Goal: Task Accomplishment & Management: Use online tool/utility

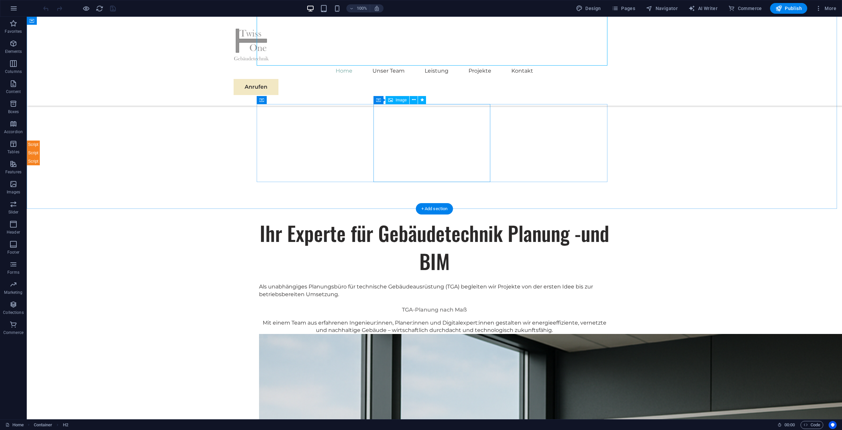
scroll to position [301, 0]
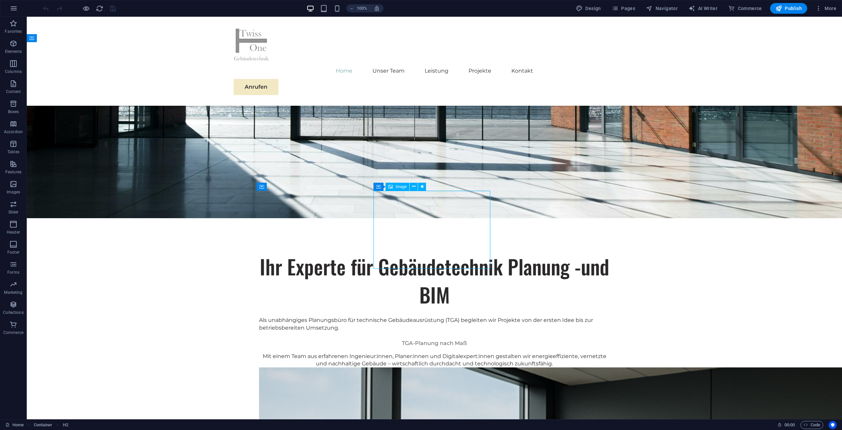
click at [398, 187] on span "Image" at bounding box center [401, 187] width 11 height 4
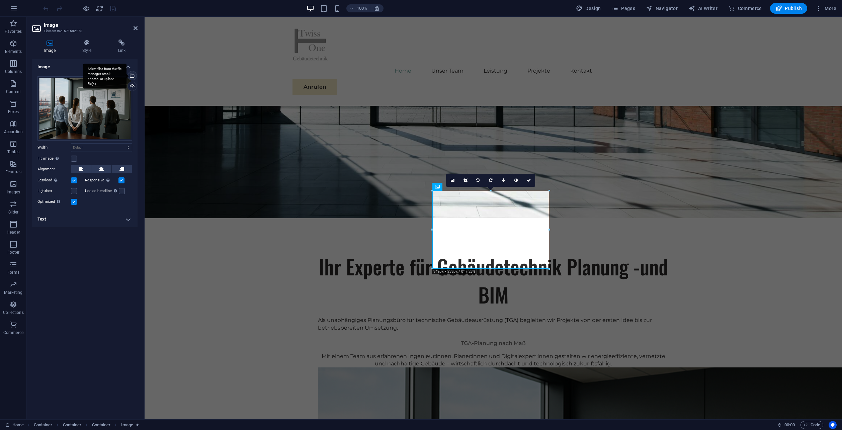
click at [133, 75] on div "Select files from the file manager, stock photos, or upload file(s)" at bounding box center [132, 76] width 10 height 10
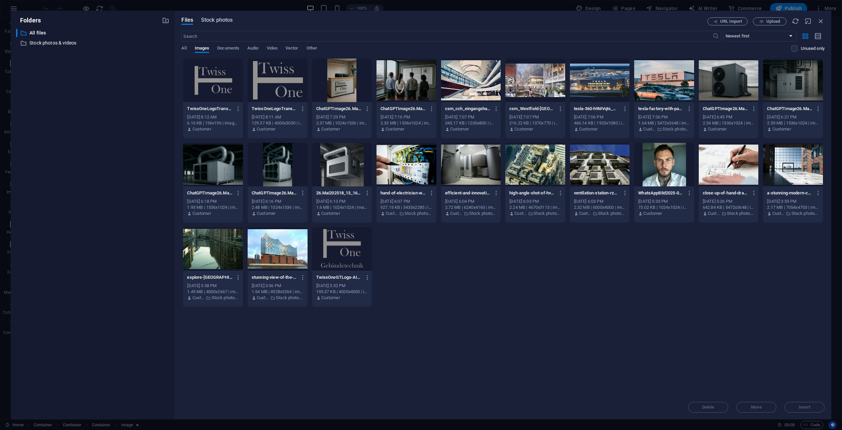
click at [217, 20] on span "Stock photos" at bounding box center [216, 20] width 31 height 8
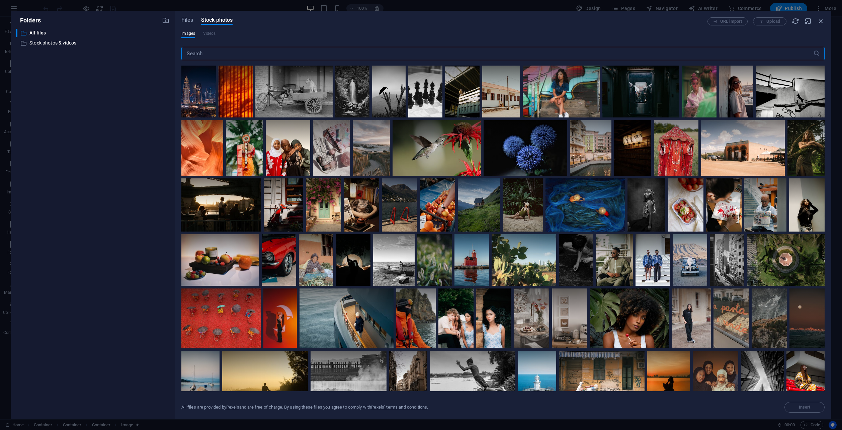
click at [225, 53] on input "text" at bounding box center [497, 53] width 632 height 13
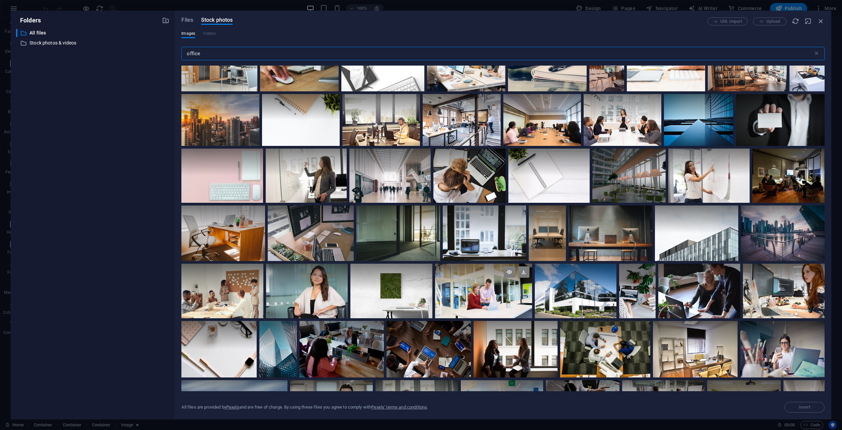
scroll to position [234, 0]
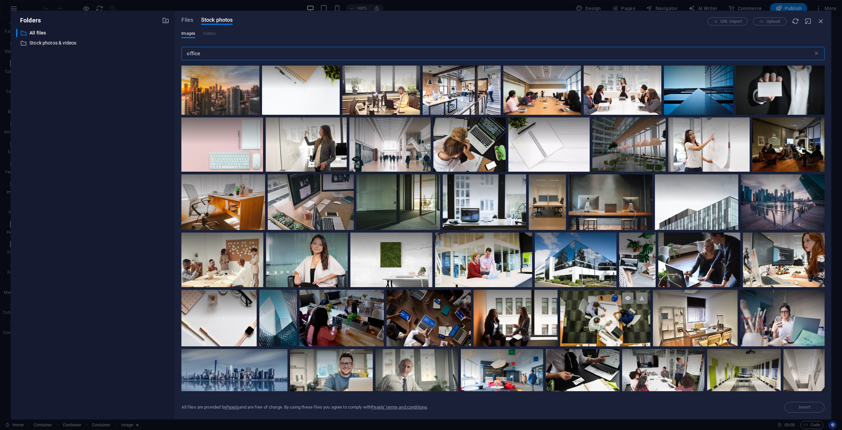
type input "office"
click at [610, 318] on div at bounding box center [605, 318] width 90 height 56
click at [816, 408] on span "Insert" at bounding box center [805, 407] width 34 height 4
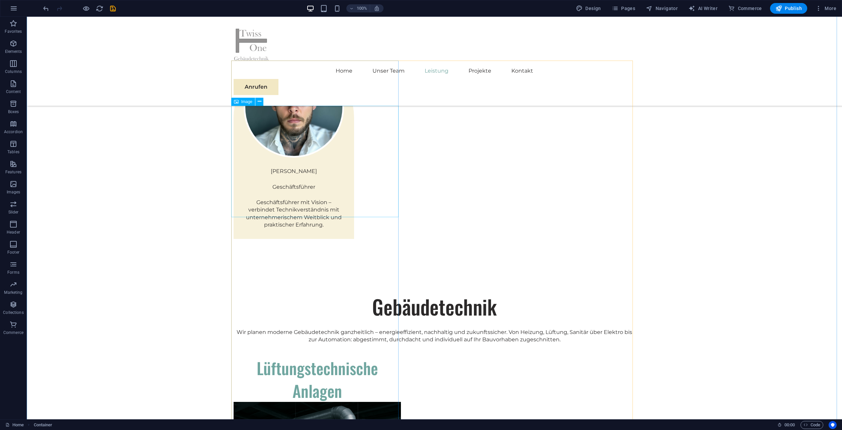
scroll to position [1038, 0]
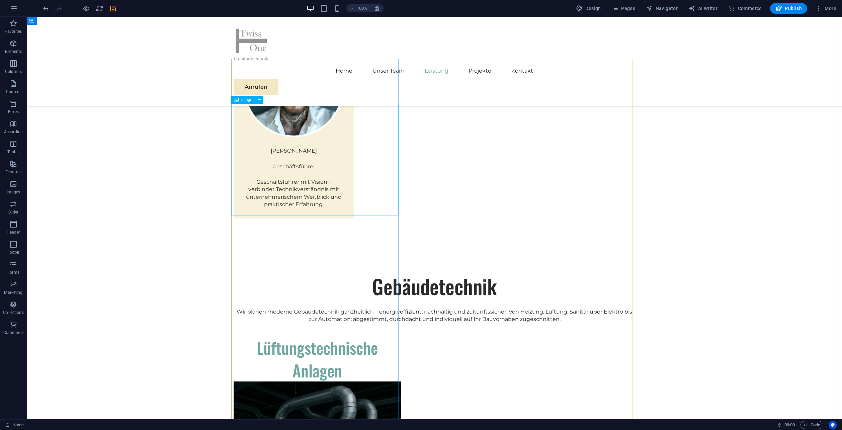
click at [323, 382] on figure at bounding box center [317, 437] width 167 height 111
select select "%"
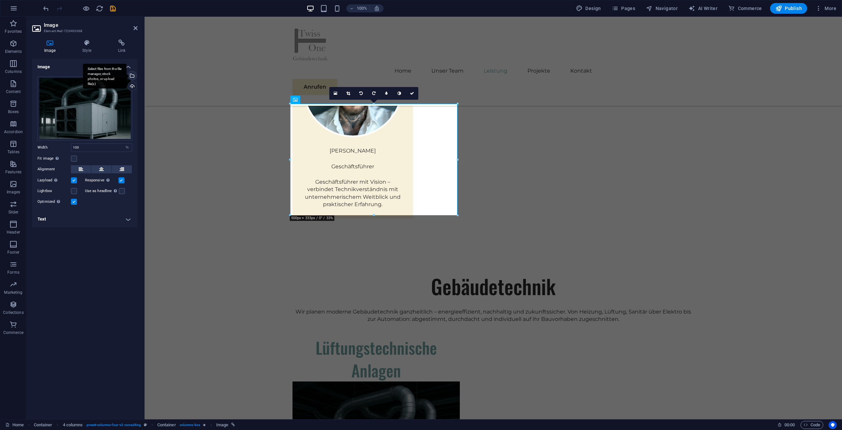
click at [133, 76] on div "Select files from the file manager, stock photos, or upload file(s)" at bounding box center [132, 76] width 10 height 10
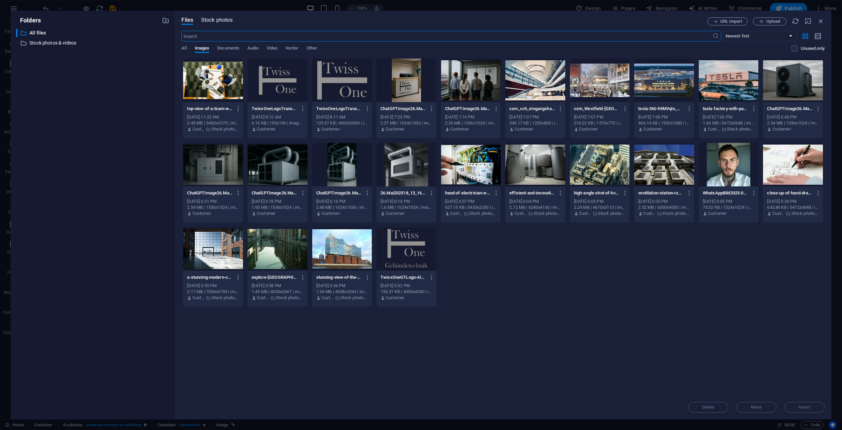
click at [227, 19] on span "Stock photos" at bounding box center [216, 20] width 31 height 8
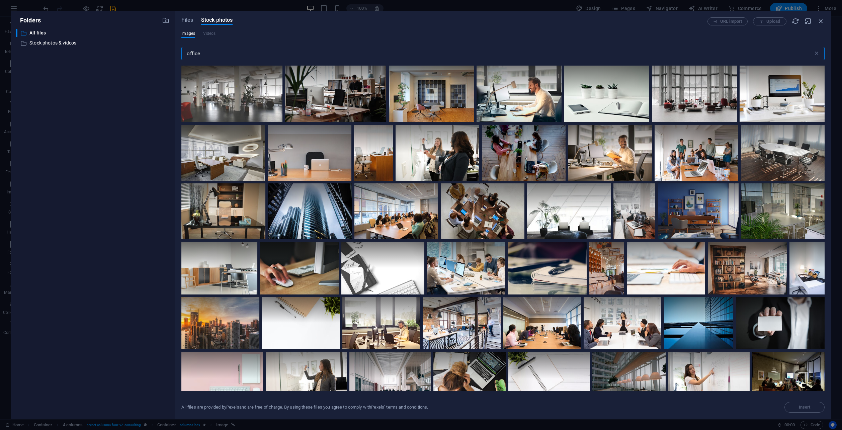
drag, startPoint x: 225, startPoint y: 52, endPoint x: 178, endPoint y: 55, distance: 46.6
click at [178, 55] on div "Files Stock photos URL import Upload Images Videos office ​ All files are provi…" at bounding box center [503, 215] width 657 height 409
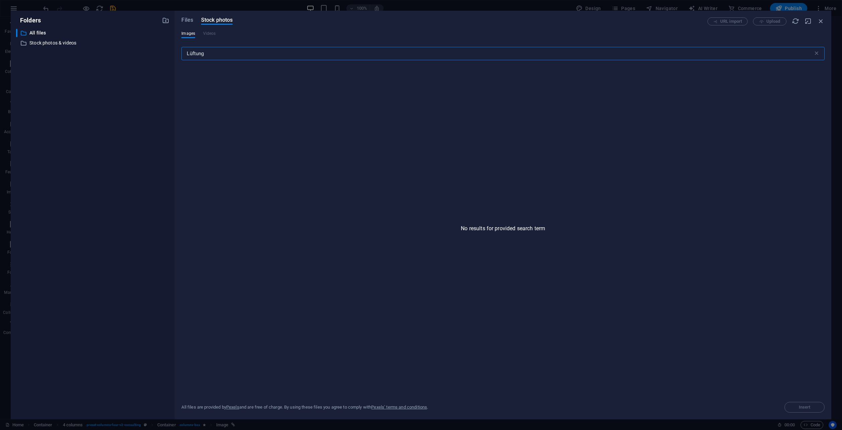
drag, startPoint x: 230, startPoint y: 52, endPoint x: 167, endPoint y: 49, distance: 62.4
click at [167, 49] on div "Folders ​ All files All files ​ Stock photos & videos Stock photos & videos Fil…" at bounding box center [421, 215] width 821 height 409
type input "c"
click at [212, 53] on input "ventila" at bounding box center [497, 53] width 632 height 13
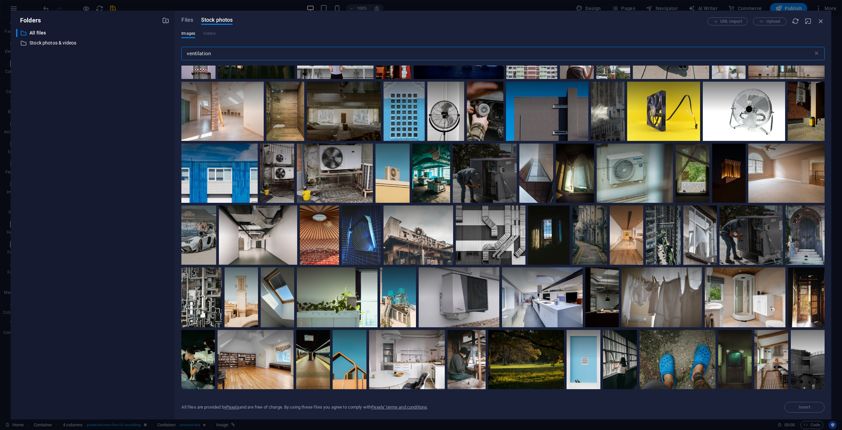
scroll to position [1172, 0]
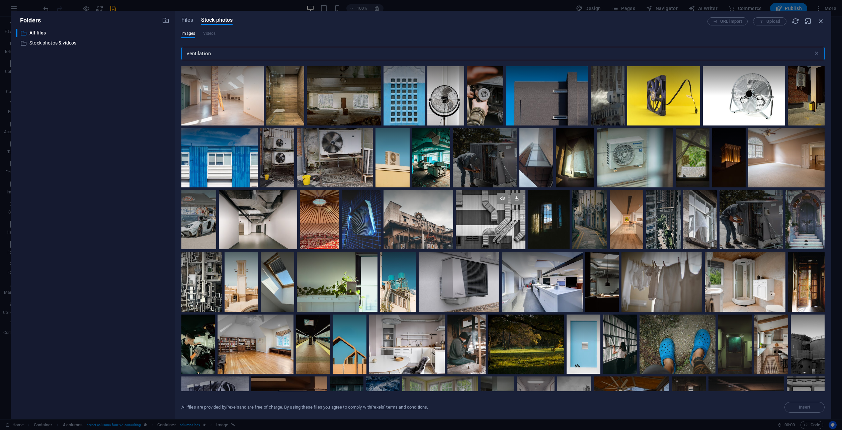
type input "ventilation"
click at [525, 220] on div at bounding box center [490, 205] width 69 height 30
click at [801, 406] on span "Insert" at bounding box center [805, 407] width 12 height 4
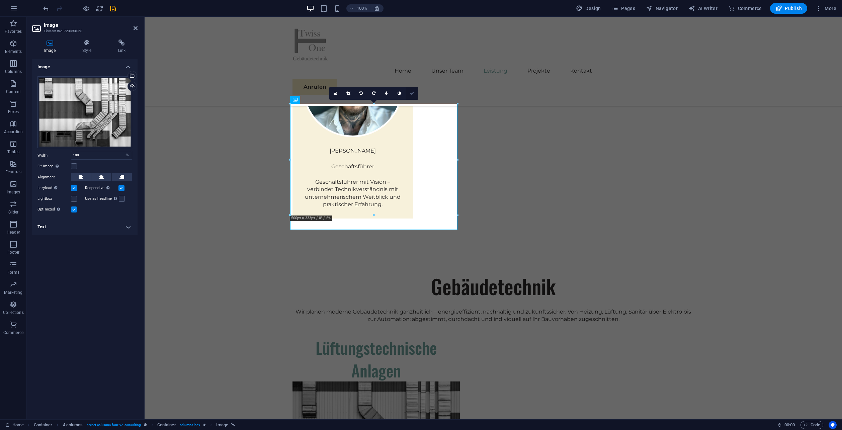
click at [413, 94] on icon at bounding box center [412, 93] width 4 height 4
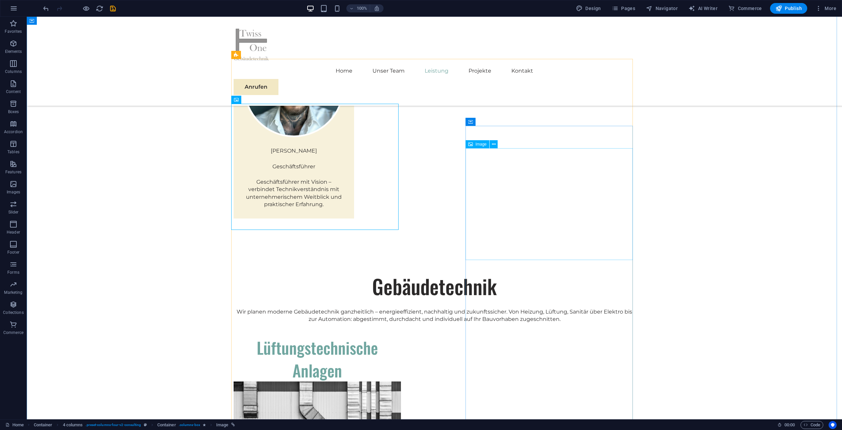
select select "%"
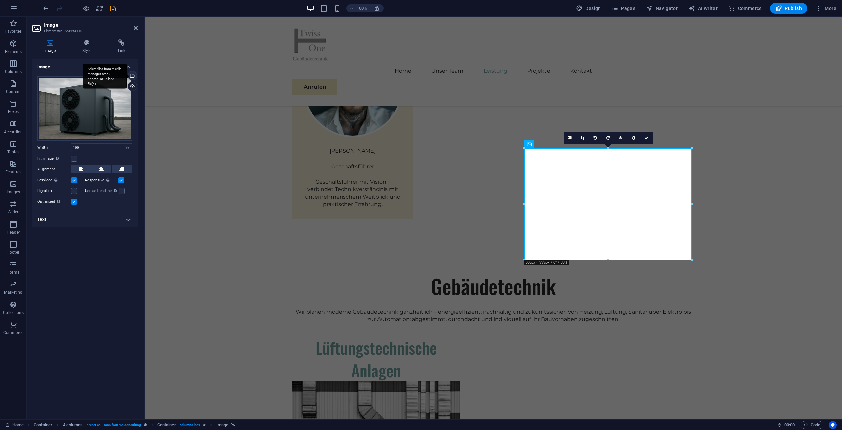
click at [127, 74] on div "Select files from the file manager, stock photos, or upload file(s)" at bounding box center [105, 76] width 44 height 25
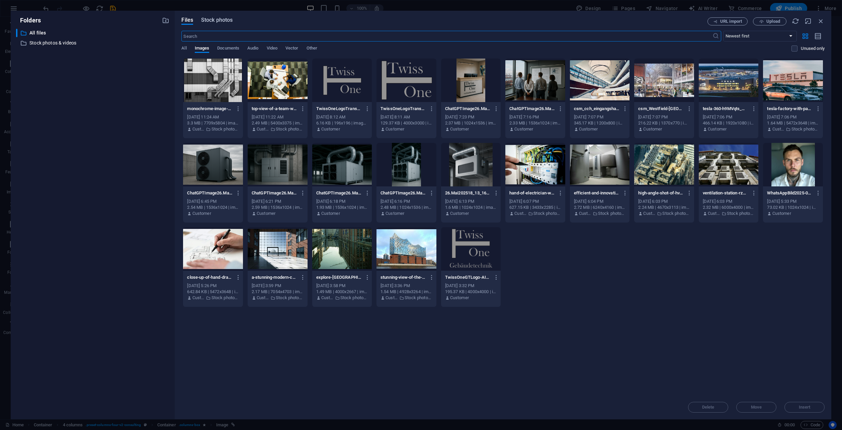
click at [222, 21] on span "Stock photos" at bounding box center [216, 20] width 31 height 8
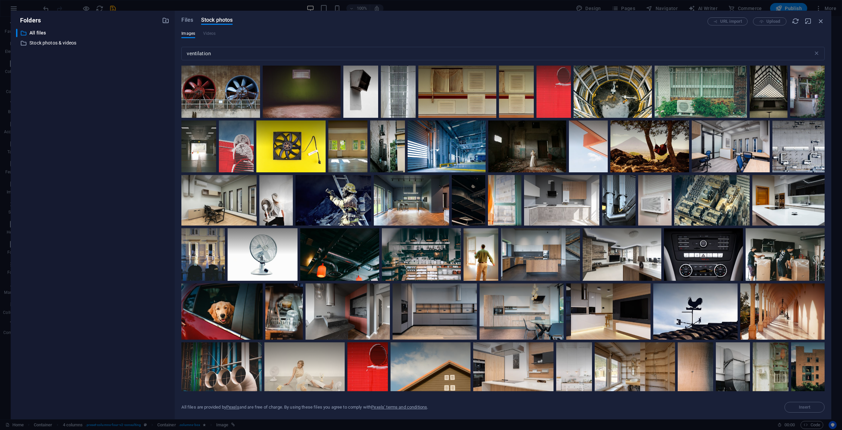
click at [228, 34] on div "Images Videos" at bounding box center [502, 37] width 643 height 13
click at [227, 51] on input "ventilation" at bounding box center [497, 53] width 632 height 13
click at [227, 50] on input "ventilation" at bounding box center [497, 53] width 632 height 13
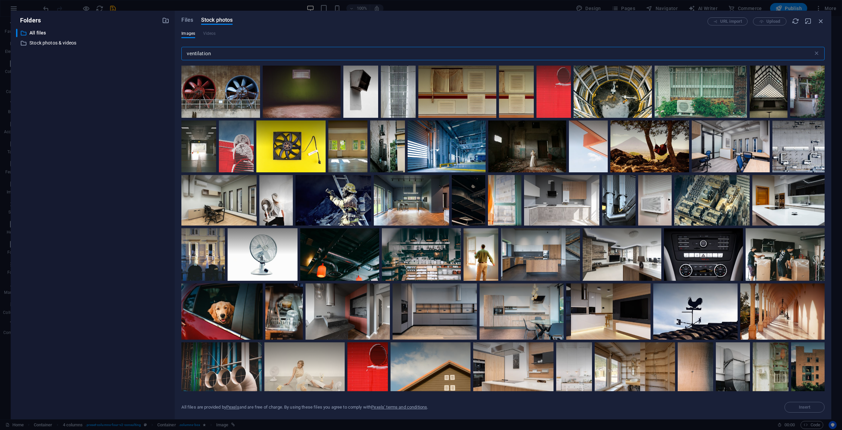
click at [227, 50] on input "ventilation" at bounding box center [497, 53] width 632 height 13
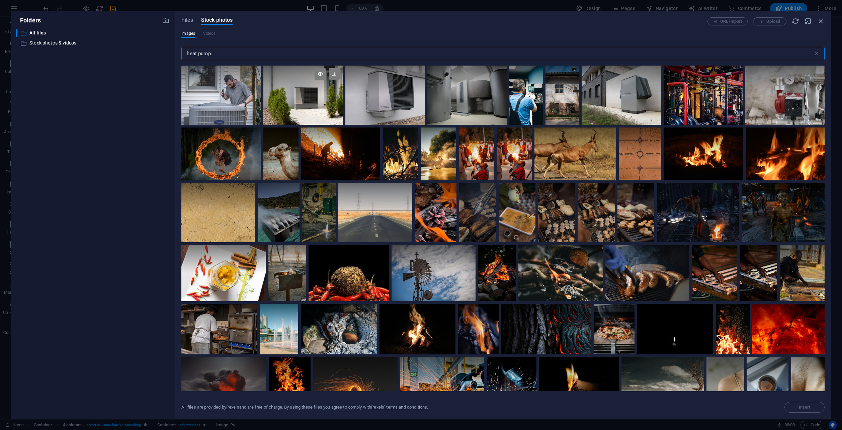
type input "heat pump"
click at [307, 99] on div at bounding box center [302, 95] width 79 height 59
click at [793, 406] on span "Insert" at bounding box center [805, 407] width 34 height 4
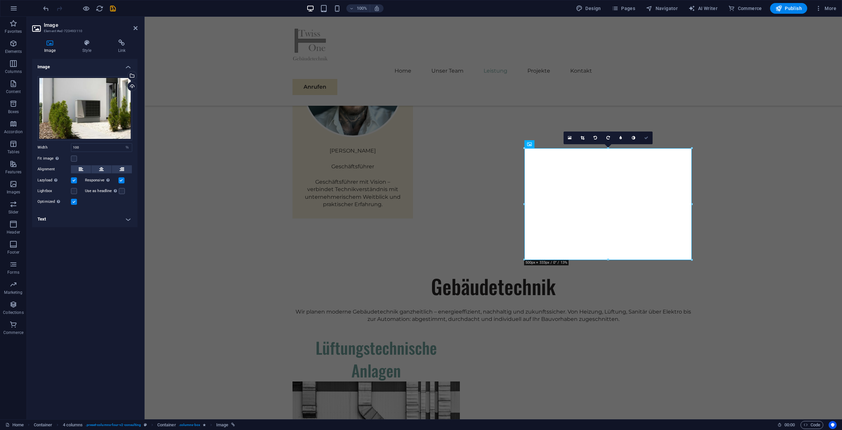
click at [647, 138] on icon at bounding box center [646, 138] width 4 height 4
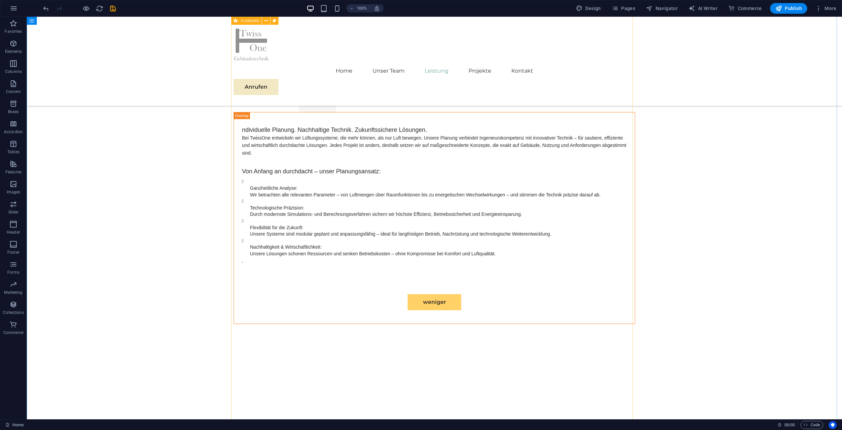
scroll to position [1507, 0]
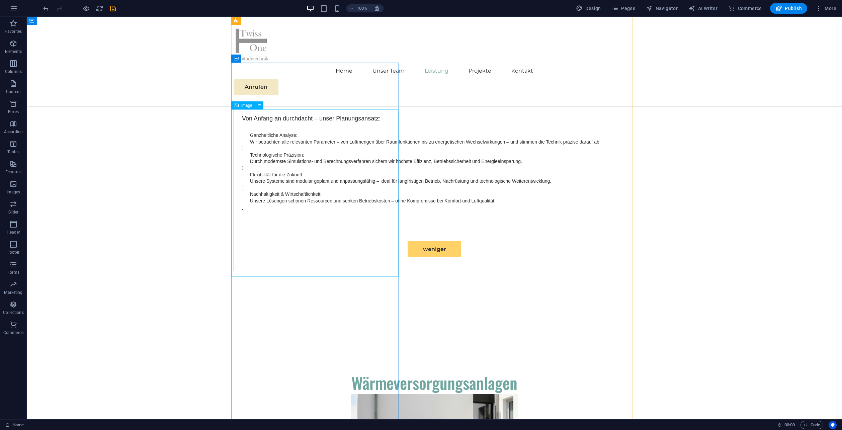
select select "%"
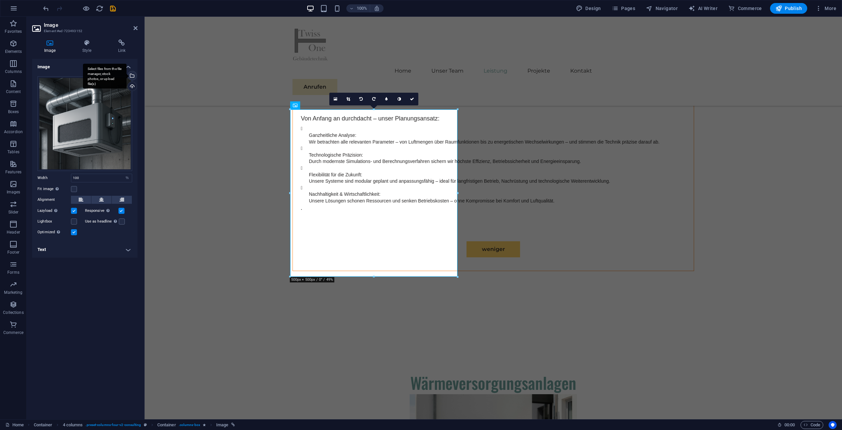
click at [132, 76] on div "Select files from the file manager, stock photos, or upload file(s)" at bounding box center [132, 76] width 10 height 10
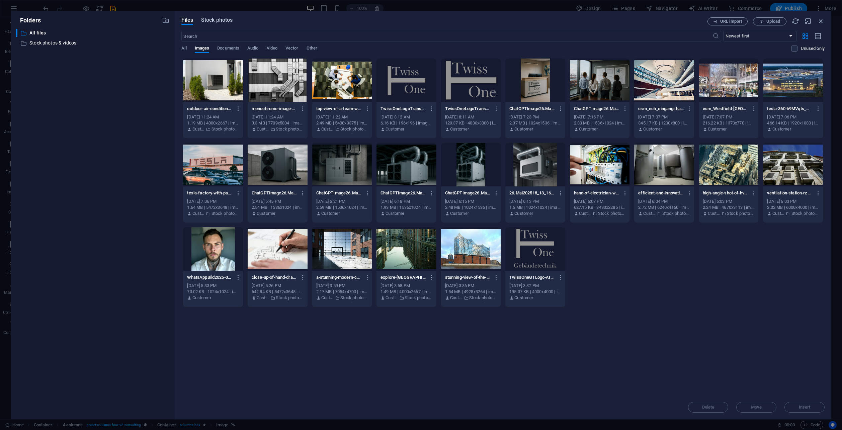
click at [228, 24] on button "Stock photos" at bounding box center [216, 20] width 31 height 7
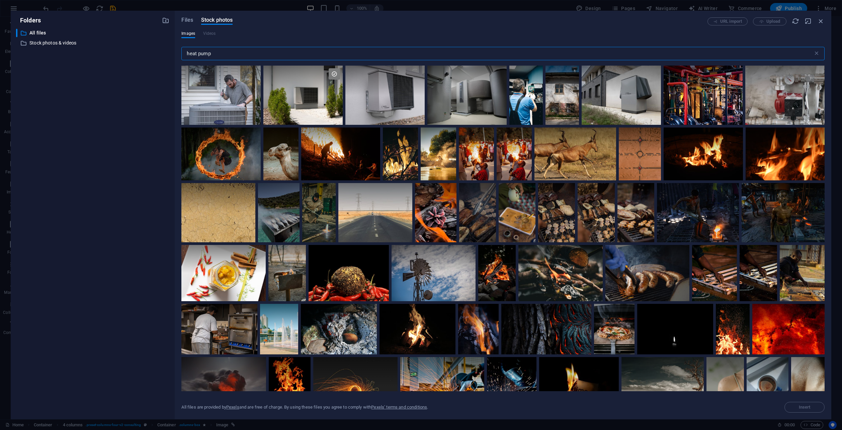
drag, startPoint x: 226, startPoint y: 56, endPoint x: 179, endPoint y: 47, distance: 48.0
click at [175, 56] on div "Files Stock photos URL import Upload Images Videos heat pump ​ All files are pr…" at bounding box center [503, 215] width 657 height 409
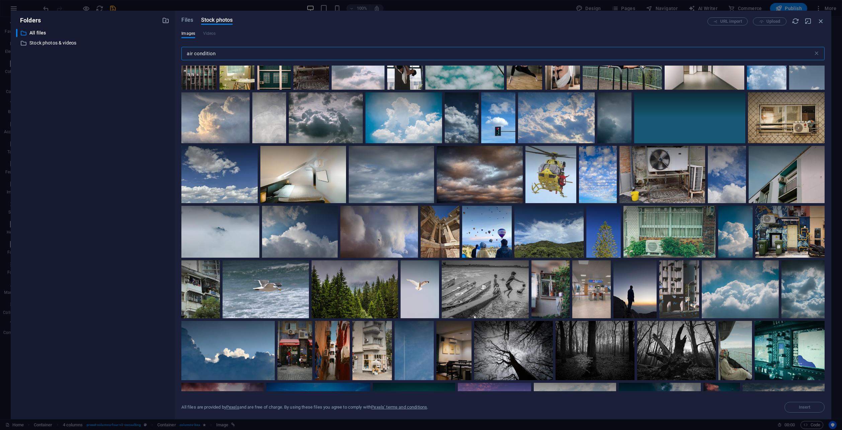
scroll to position [33, 0]
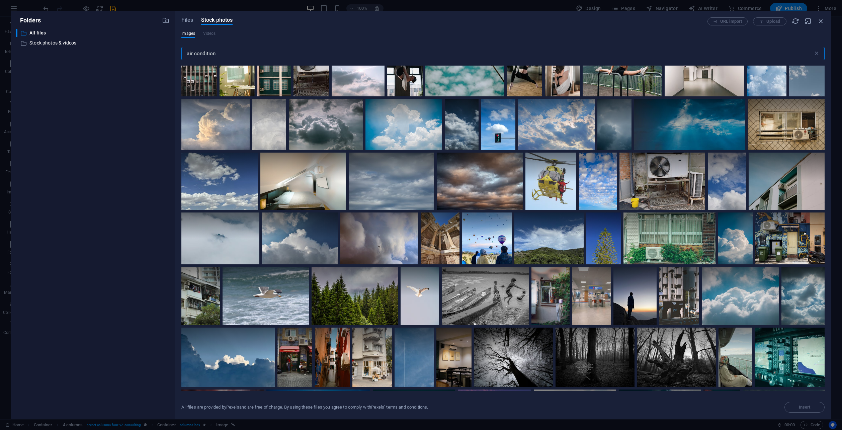
type input "air condition"
click at [166, 20] on icon "button" at bounding box center [165, 20] width 7 height 7
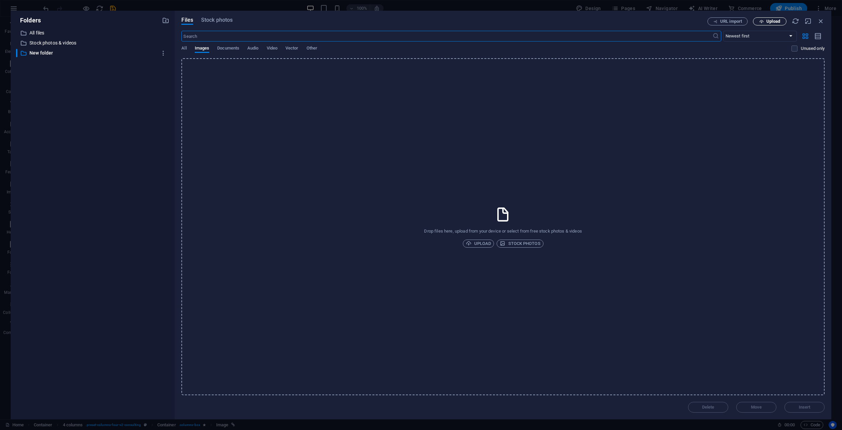
click at [771, 21] on span "Upload" at bounding box center [774, 21] width 14 height 4
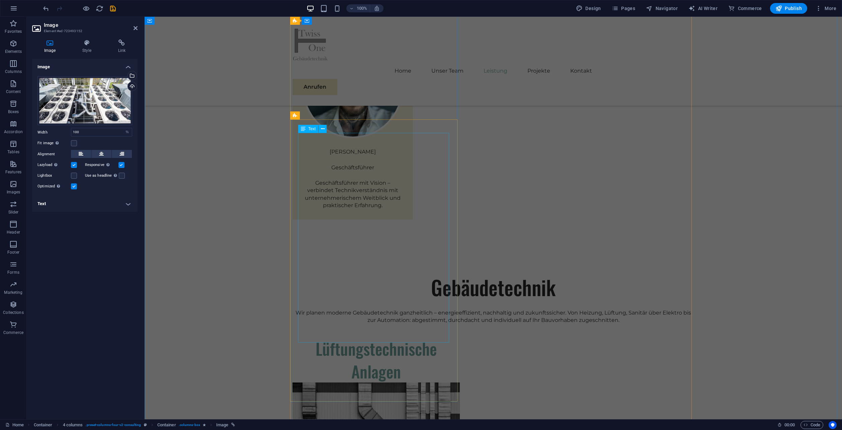
scroll to position [1004, 0]
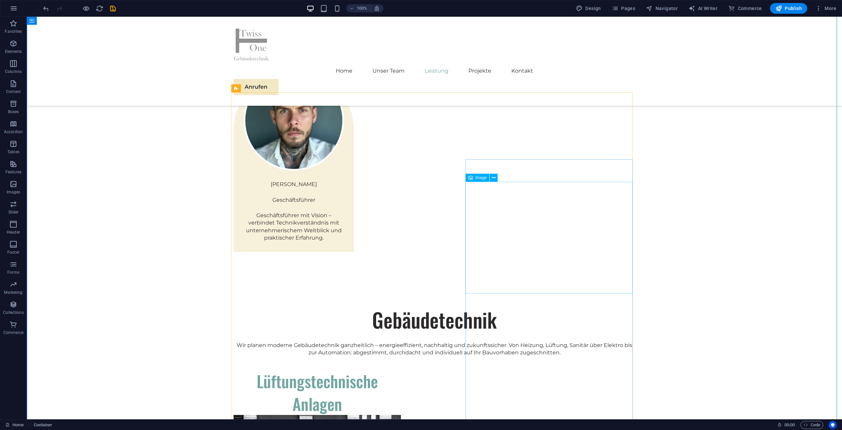
select select "%"
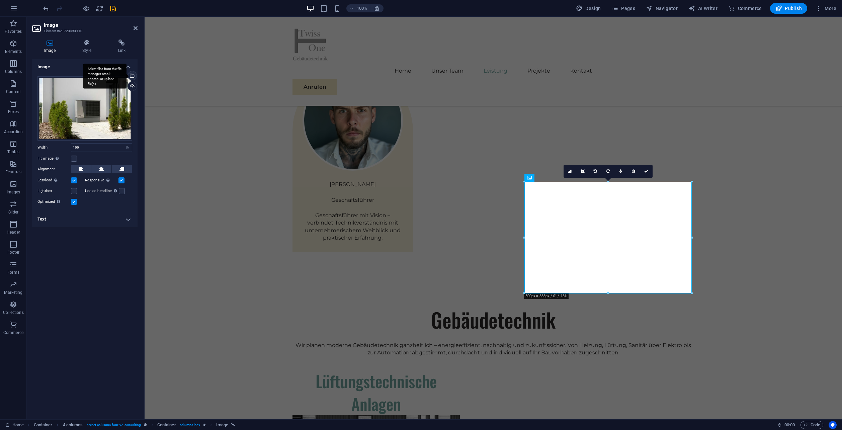
click at [134, 75] on div "Select files from the file manager, stock photos, or upload file(s)" at bounding box center [132, 76] width 10 height 10
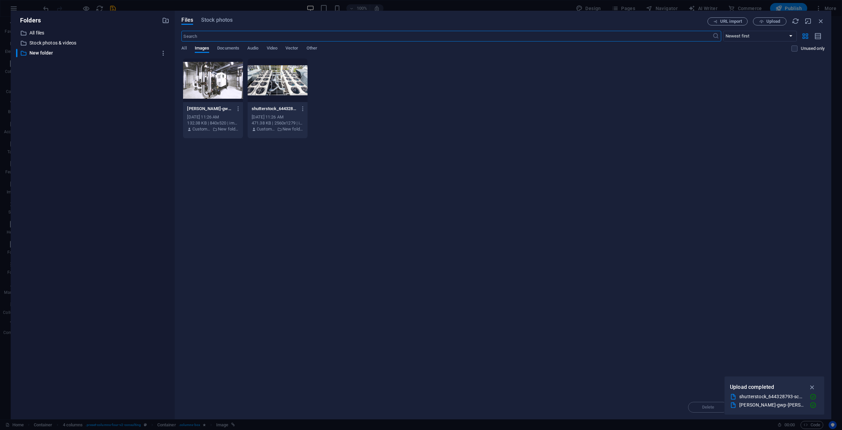
click at [213, 79] on div at bounding box center [213, 81] width 60 height 44
click at [811, 386] on icon "button" at bounding box center [813, 387] width 8 height 7
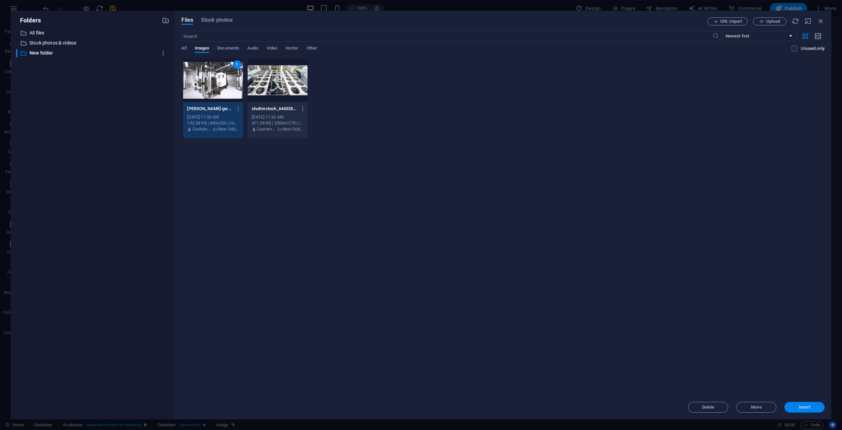
click at [806, 406] on span "Insert" at bounding box center [805, 407] width 12 height 4
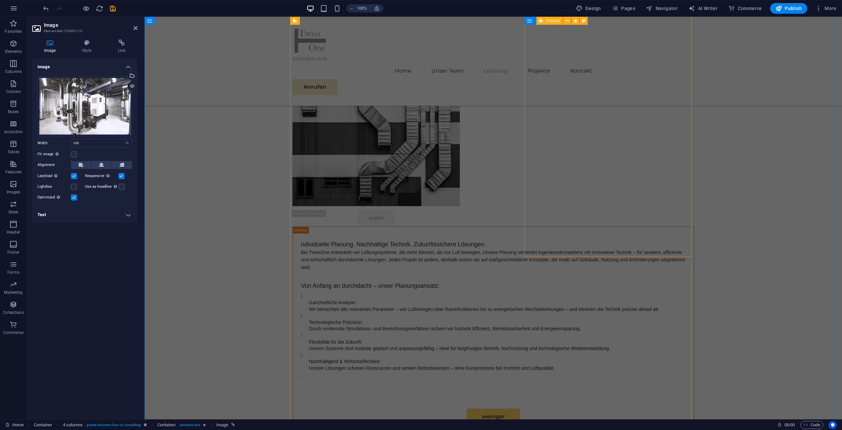
scroll to position [1473, 0]
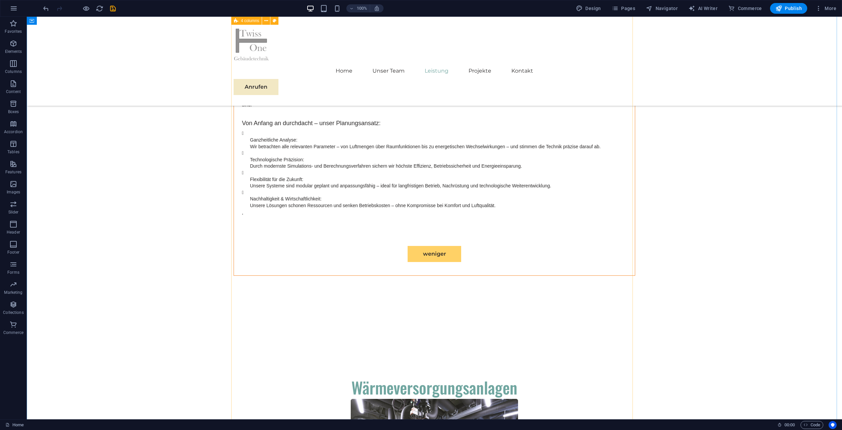
scroll to position [1507, 0]
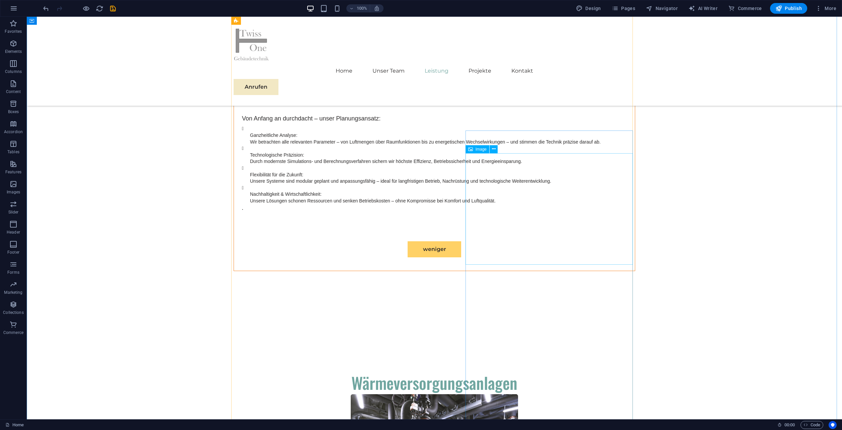
select select "%"
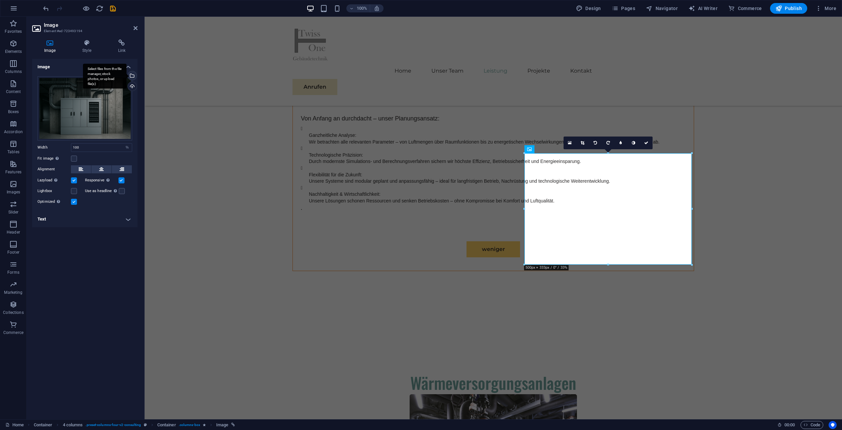
click at [133, 75] on div "Select files from the file manager, stock photos, or upload file(s)" at bounding box center [132, 76] width 10 height 10
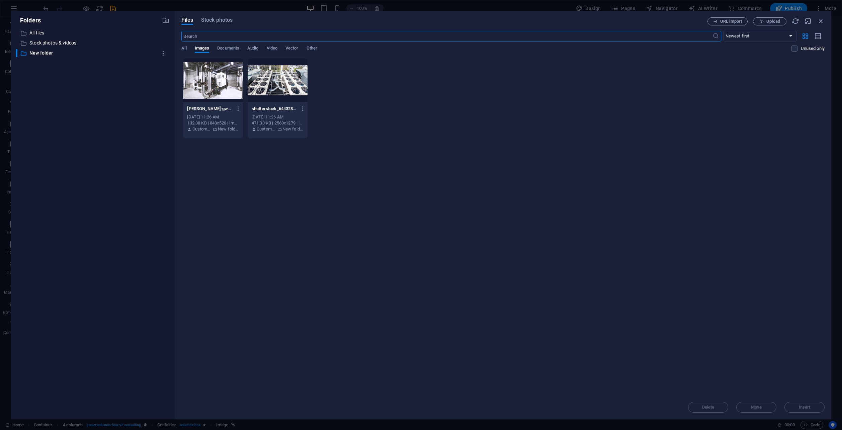
click at [187, 46] on div "All Images Documents Audio Video Vector Other" at bounding box center [486, 52] width 610 height 13
click at [185, 47] on span "All" at bounding box center [183, 48] width 5 height 9
click at [42, 32] on p "All files" at bounding box center [93, 33] width 128 height 8
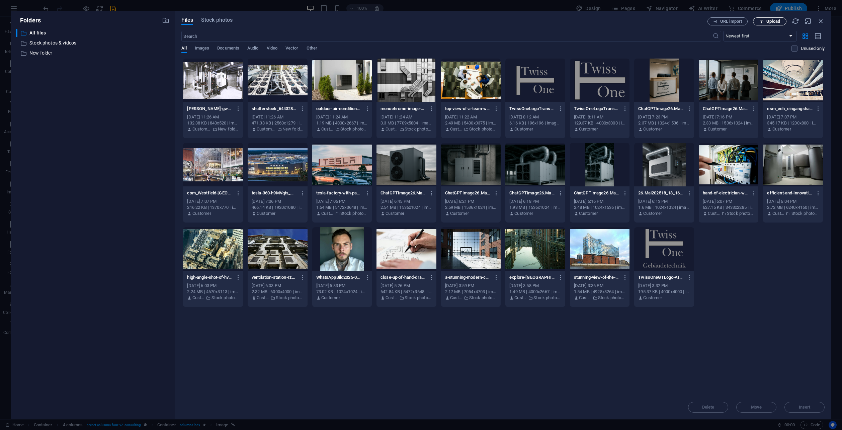
click at [775, 20] on span "Upload" at bounding box center [774, 21] width 14 height 4
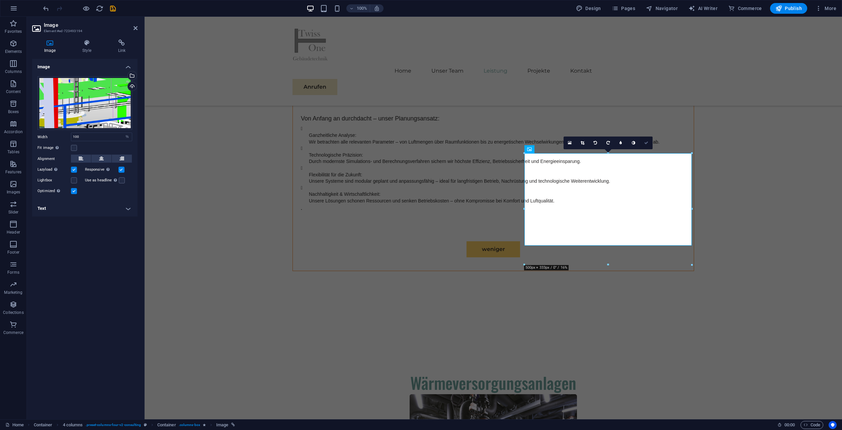
click at [647, 143] on icon at bounding box center [646, 143] width 4 height 4
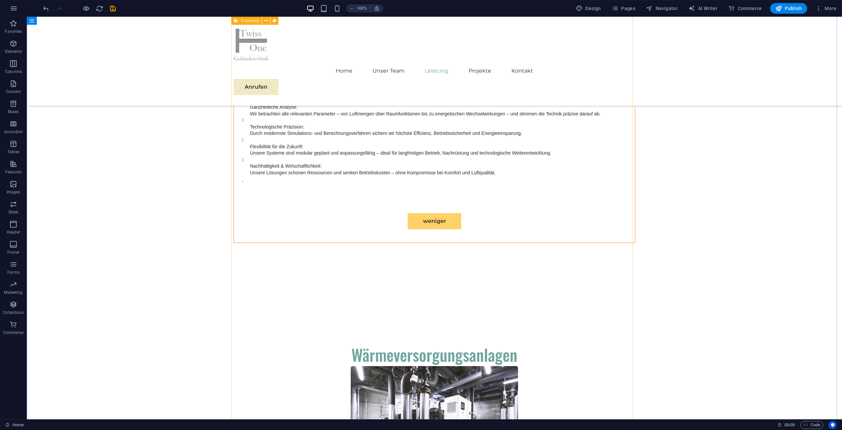
scroll to position [1540, 0]
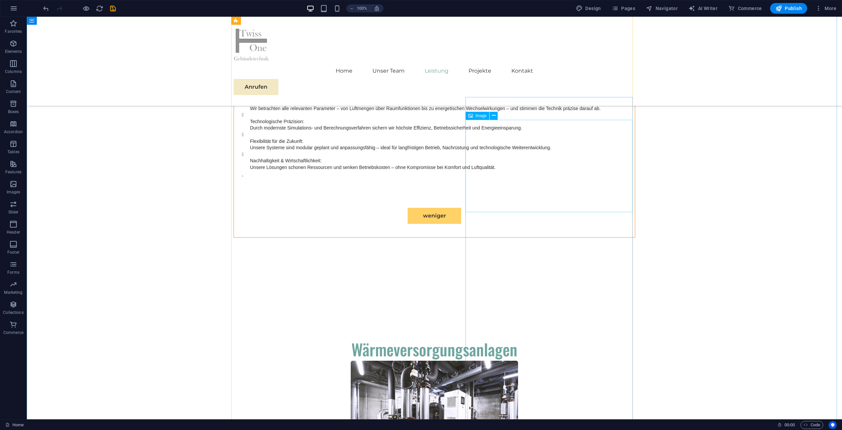
select select "%"
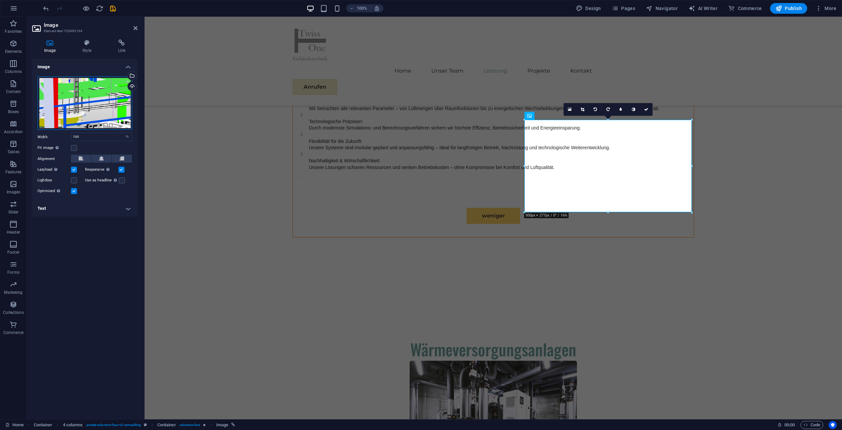
click at [96, 103] on div "Drag files here, click to choose files or select files from Files or our free s…" at bounding box center [84, 103] width 95 height 54
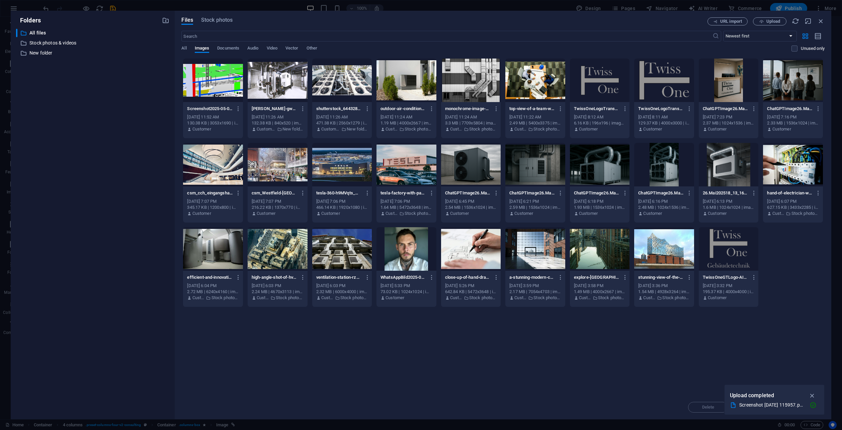
click at [794, 171] on div at bounding box center [793, 165] width 60 height 44
click at [814, 395] on icon "button" at bounding box center [813, 395] width 8 height 7
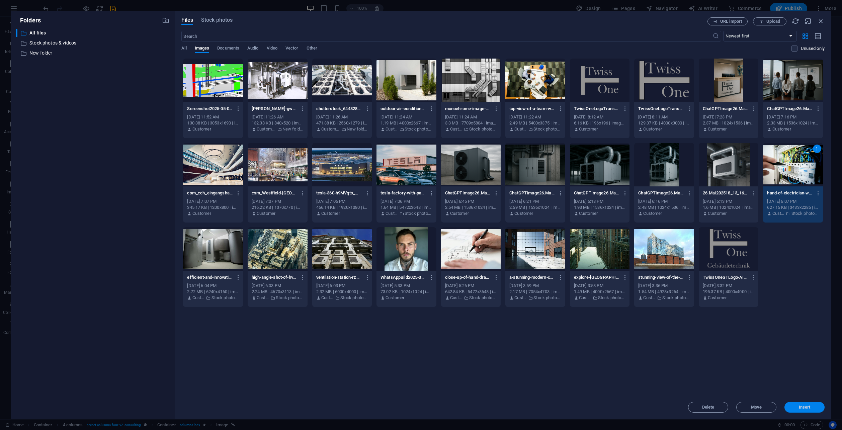
click at [809, 406] on span "Insert" at bounding box center [805, 407] width 12 height 4
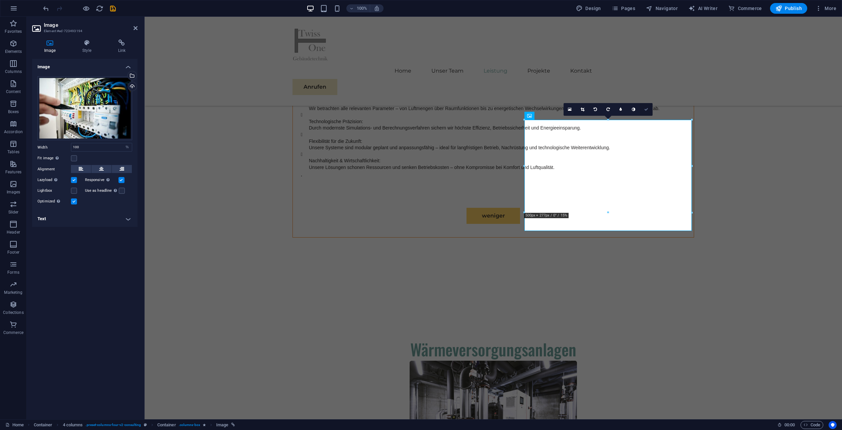
click at [646, 110] on icon at bounding box center [646, 109] width 4 height 4
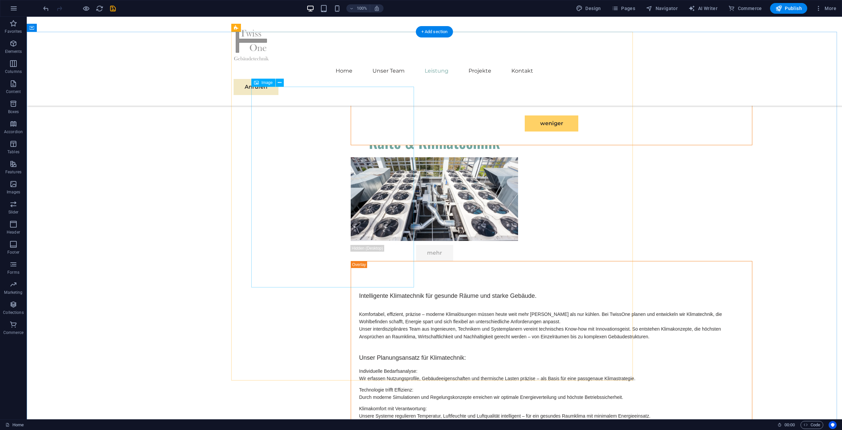
scroll to position [2143, 0]
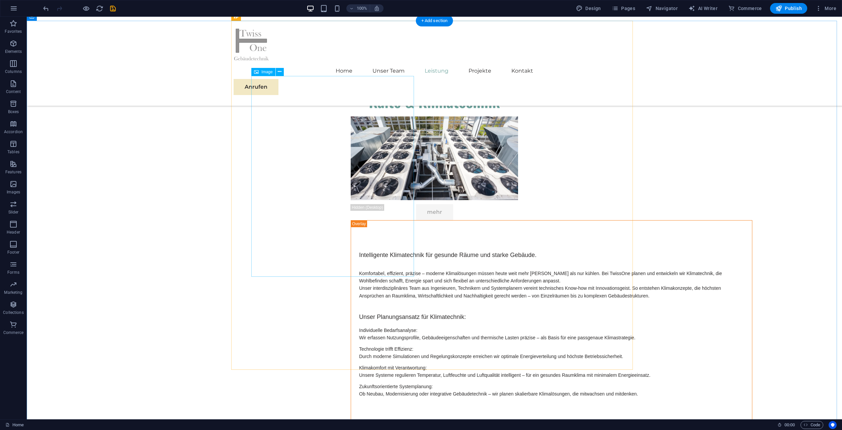
select select "px"
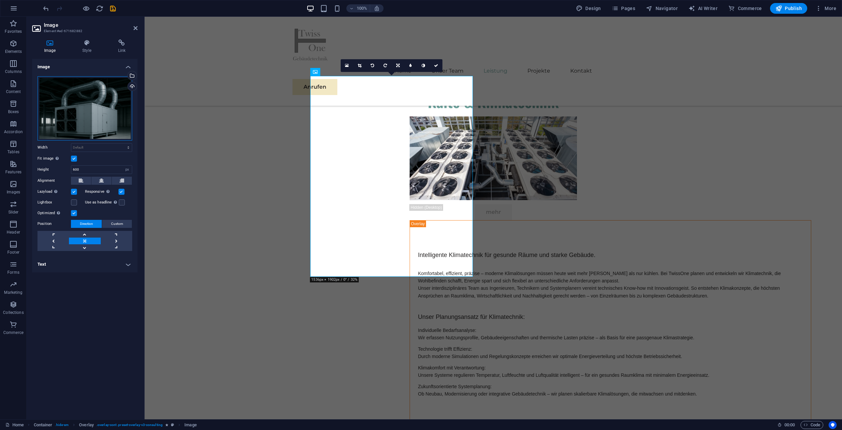
click at [113, 95] on div "Drag files here, click to choose files or select files from Files or our free s…" at bounding box center [84, 108] width 95 height 64
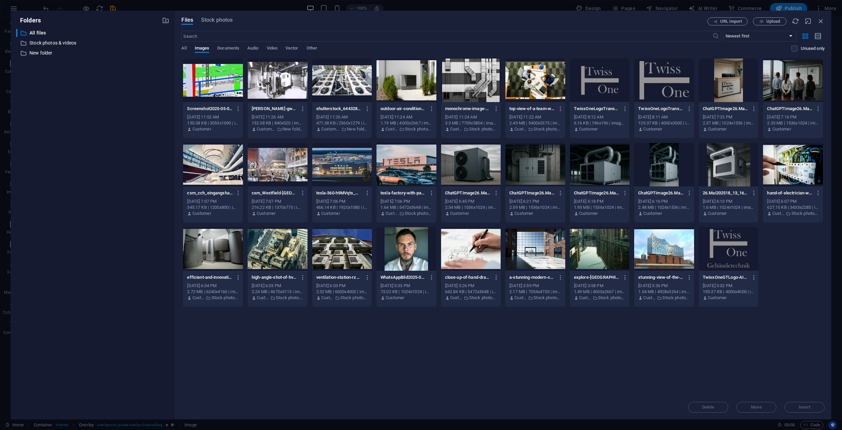
click at [477, 79] on div at bounding box center [471, 81] width 60 height 44
click at [815, 409] on span "Insert" at bounding box center [804, 407] width 35 height 4
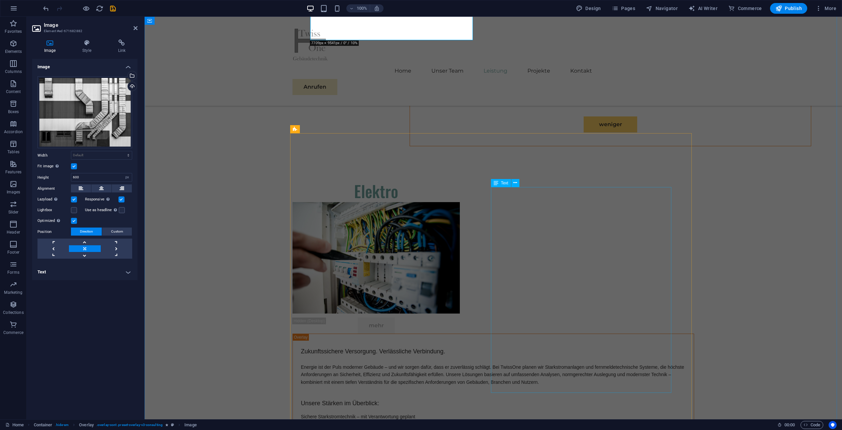
scroll to position [2477, 0]
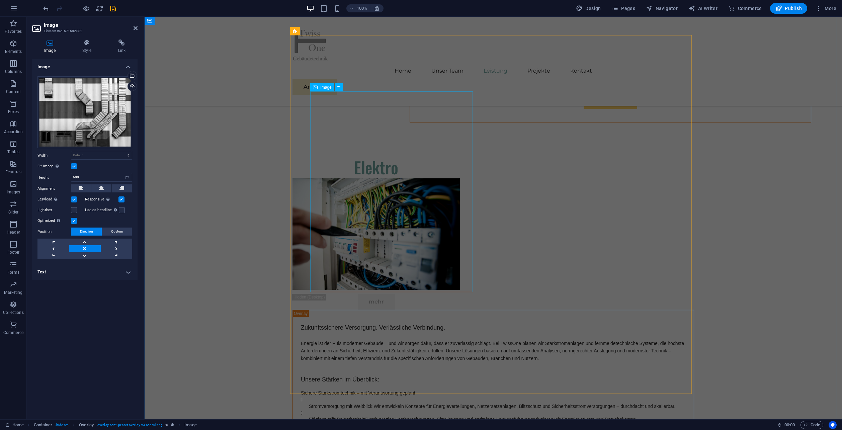
select select "px"
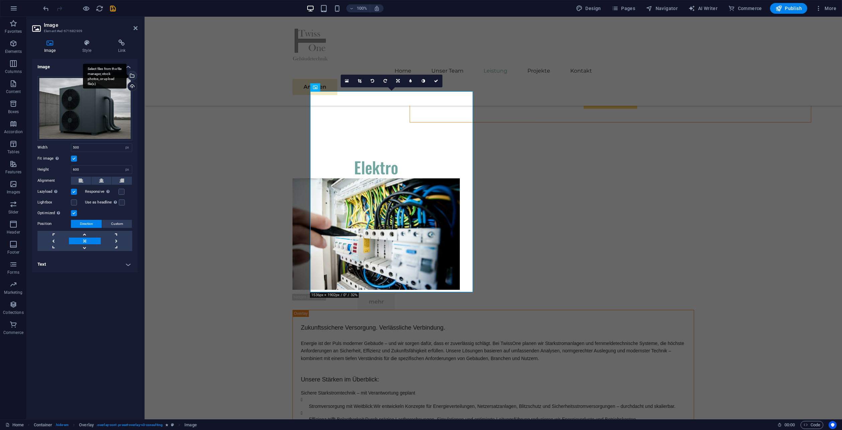
click at [127, 74] on div "Select files from the file manager, stock photos, or upload file(s)" at bounding box center [105, 76] width 44 height 25
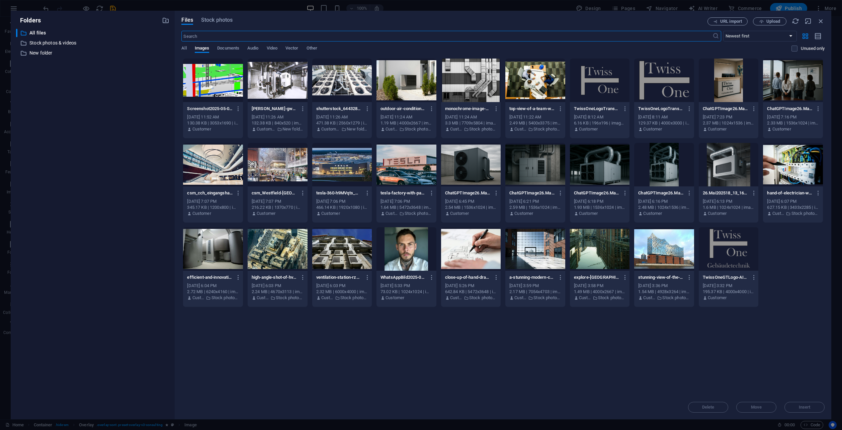
click at [277, 84] on div at bounding box center [278, 81] width 60 height 44
click at [805, 408] on span "Insert" at bounding box center [805, 407] width 12 height 4
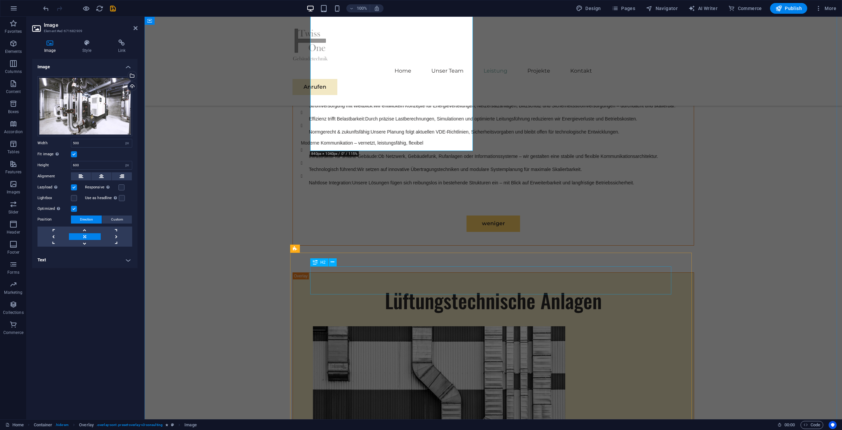
scroll to position [2779, 0]
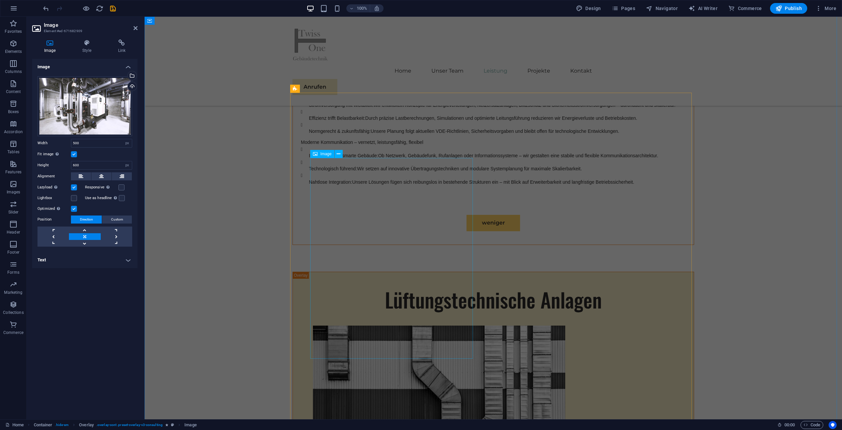
select select "px"
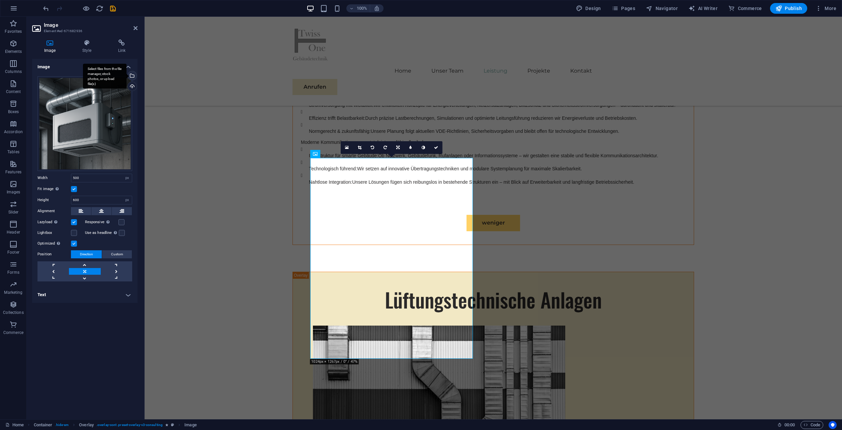
click at [133, 75] on div "Select files from the file manager, stock photos, or upload file(s)" at bounding box center [132, 76] width 10 height 10
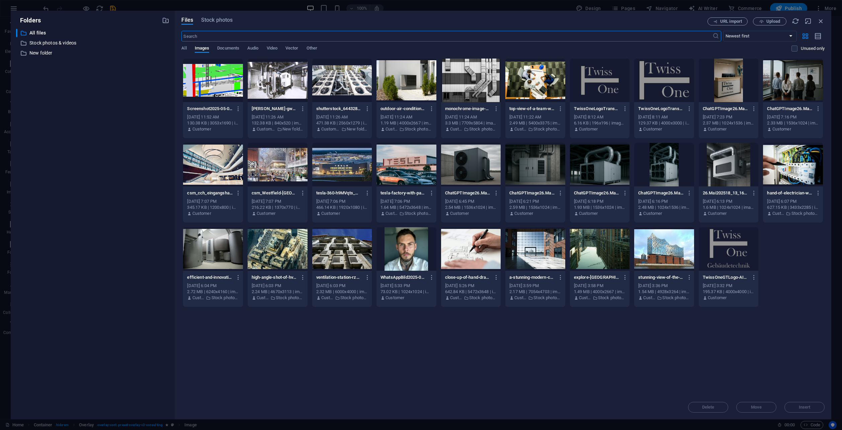
click at [352, 81] on div at bounding box center [342, 81] width 60 height 44
click at [806, 407] on span "Insert" at bounding box center [805, 407] width 12 height 4
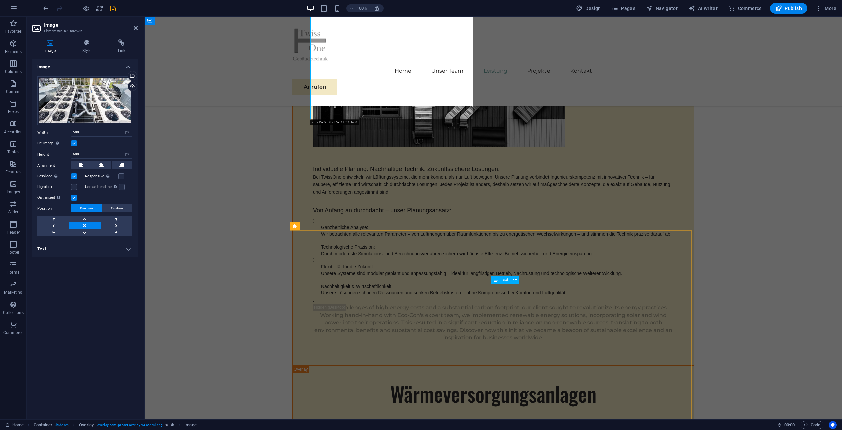
scroll to position [3181, 0]
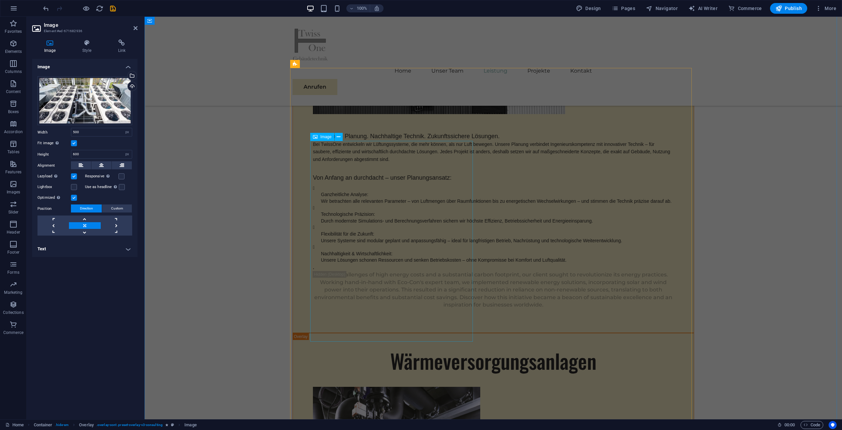
select select "px"
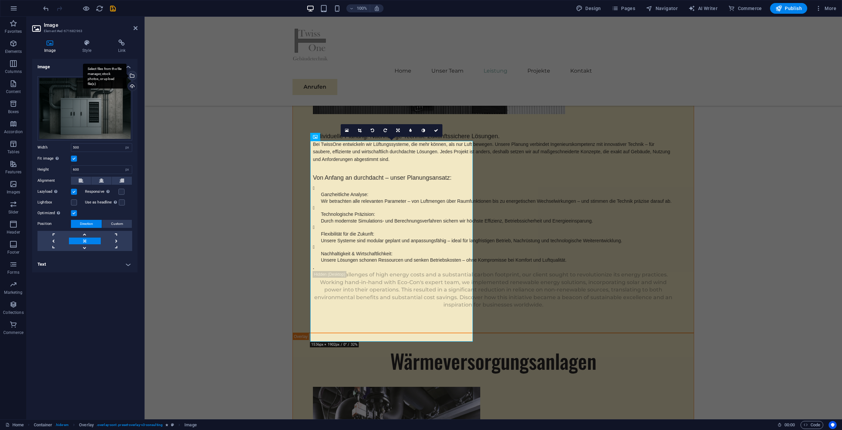
click at [134, 75] on div "Select files from the file manager, stock photos, or upload file(s)" at bounding box center [132, 76] width 10 height 10
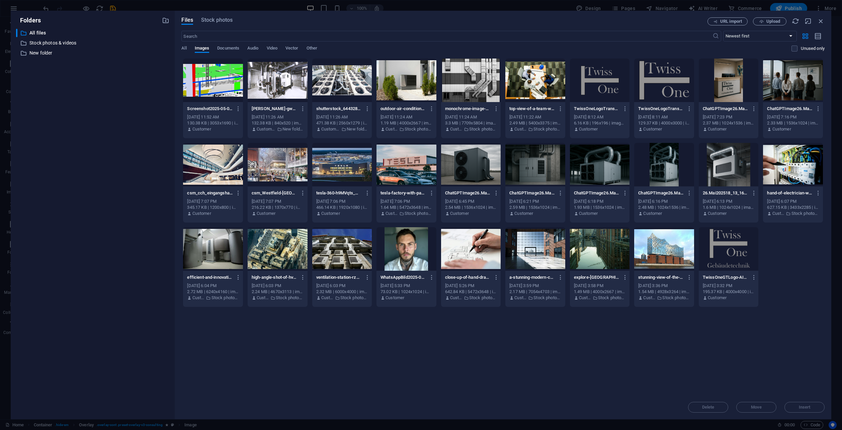
click at [789, 164] on div at bounding box center [793, 165] width 60 height 44
click at [804, 407] on span "Insert" at bounding box center [805, 407] width 12 height 4
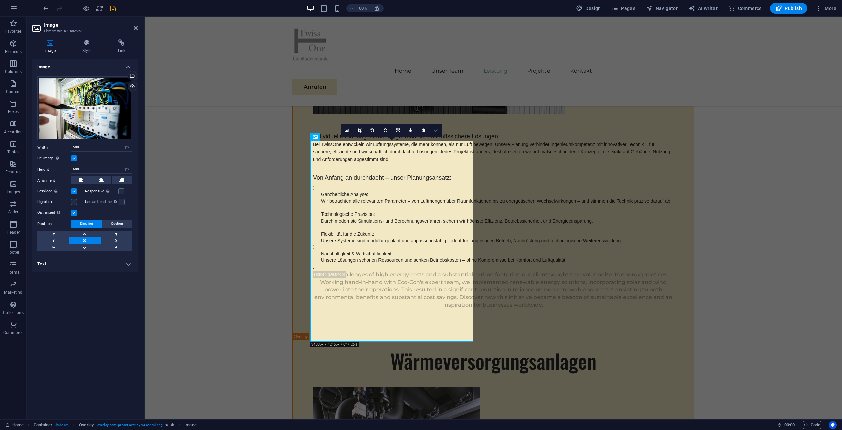
click at [437, 128] on link at bounding box center [436, 130] width 13 height 13
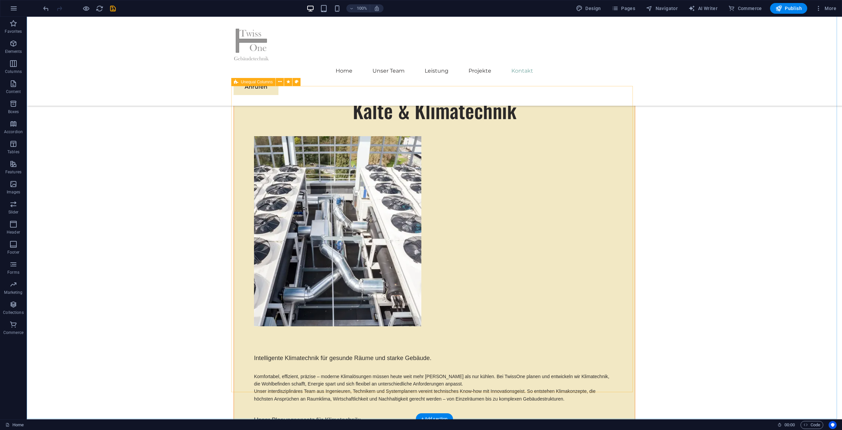
scroll to position [3917, 0]
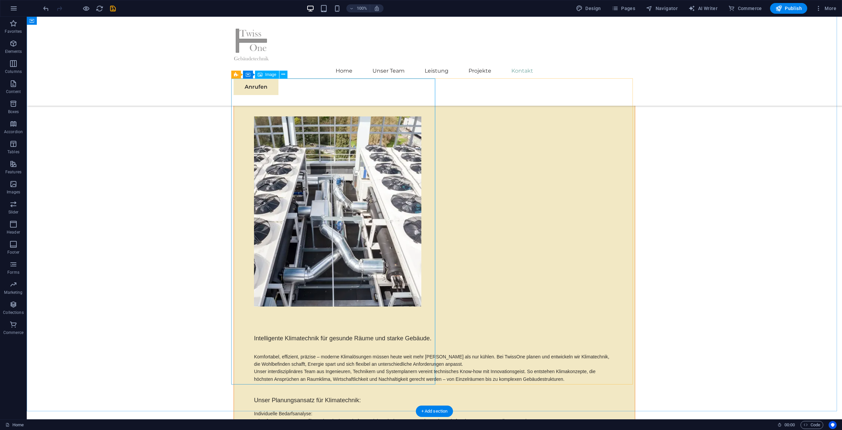
select select "%"
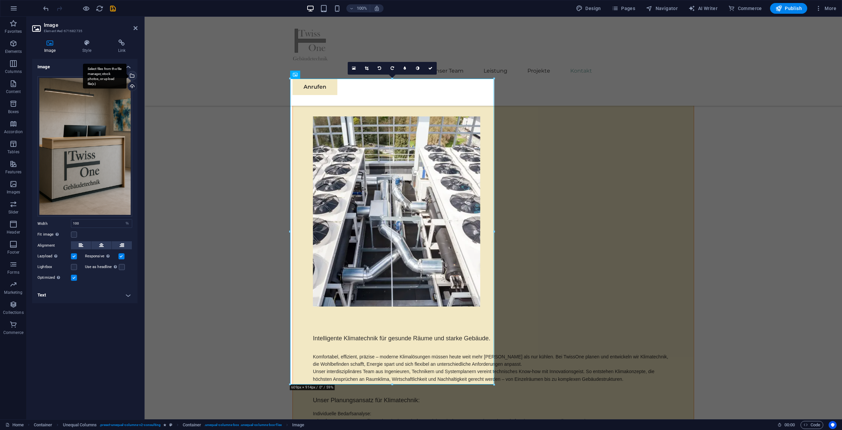
click at [134, 76] on div "Select files from the file manager, stock photos, or upload file(s)" at bounding box center [132, 76] width 10 height 10
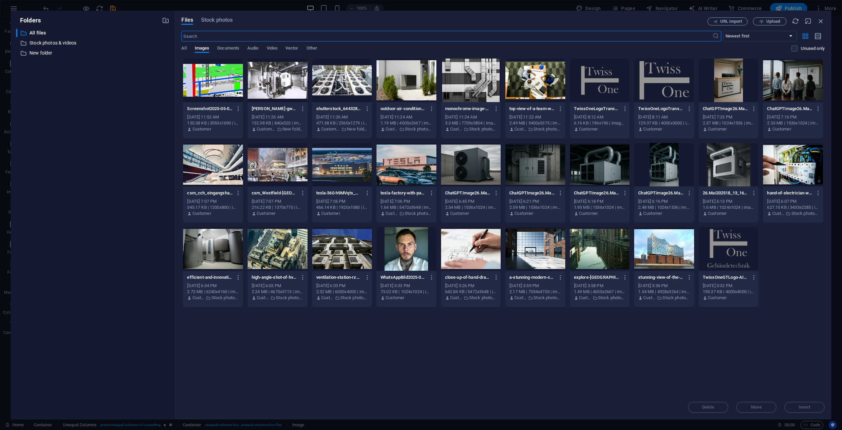
click at [270, 38] on input "text" at bounding box center [446, 36] width 531 height 11
click at [217, 18] on span "Stock photos" at bounding box center [216, 20] width 31 height 8
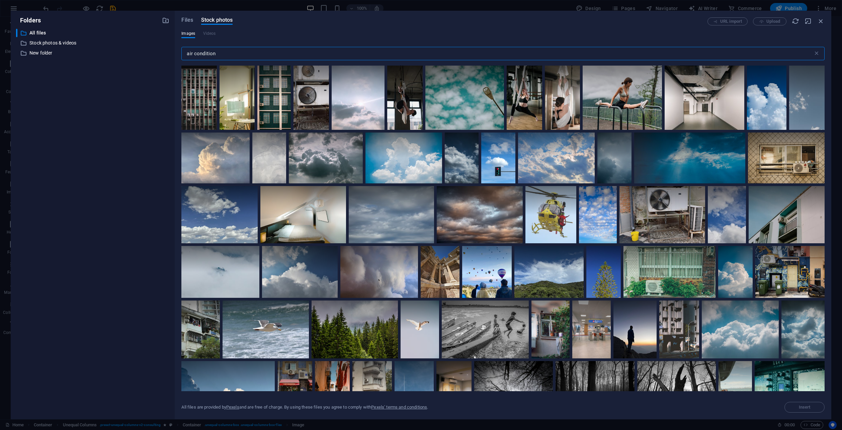
drag, startPoint x: 224, startPoint y: 55, endPoint x: 183, endPoint y: 52, distance: 41.6
click at [183, 52] on input "air condition" at bounding box center [497, 53] width 632 height 13
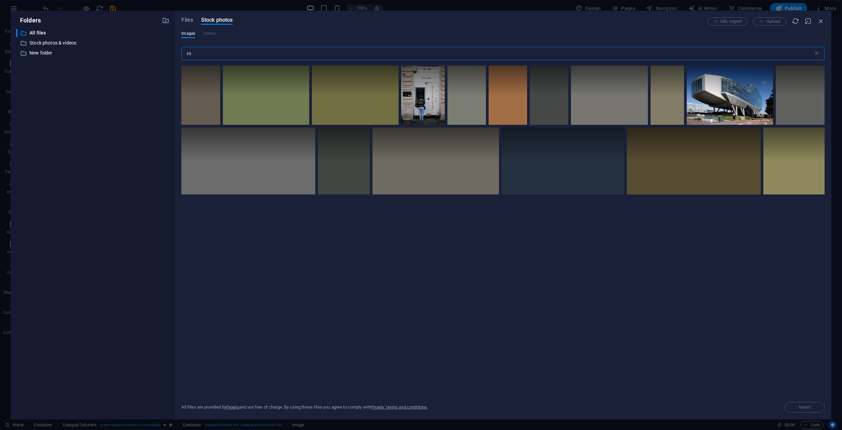
type input "i"
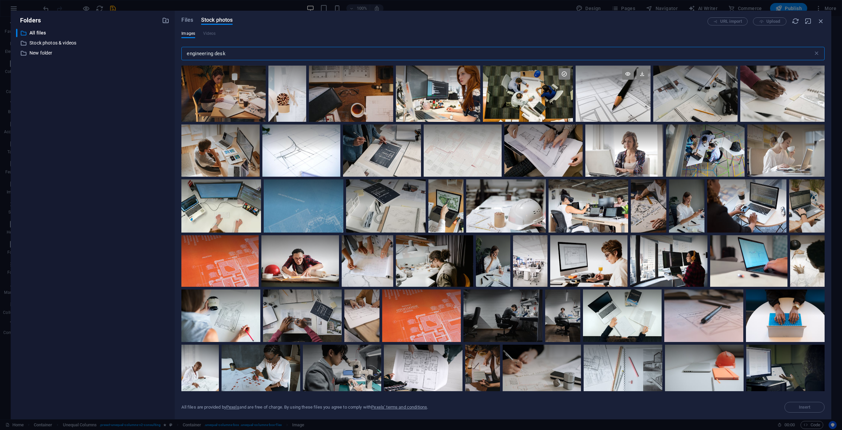
type input "engineering desk"
click at [622, 95] on div at bounding box center [613, 94] width 75 height 56
click at [686, 98] on div at bounding box center [696, 94] width 84 height 56
click at [616, 97] on div at bounding box center [613, 94] width 75 height 56
click at [808, 406] on span "Insert" at bounding box center [805, 407] width 12 height 4
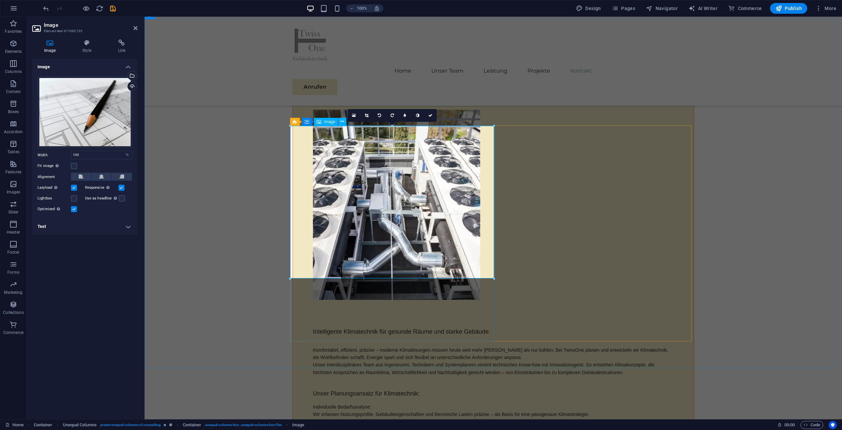
scroll to position [3949, 0]
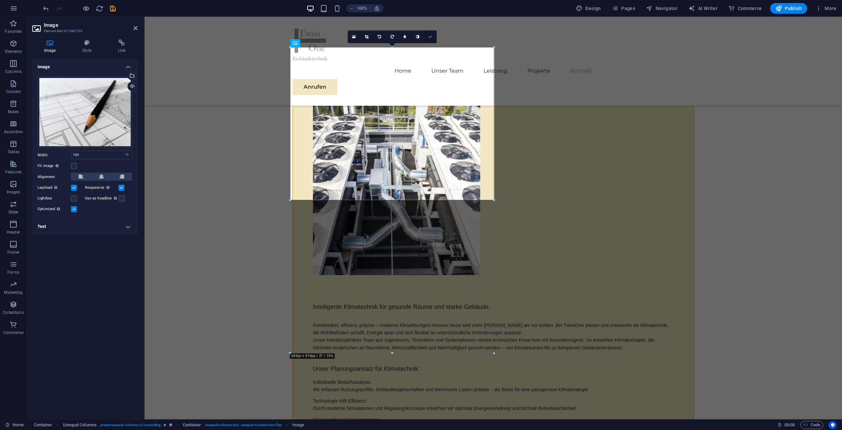
click at [431, 36] on icon at bounding box center [431, 37] width 4 height 4
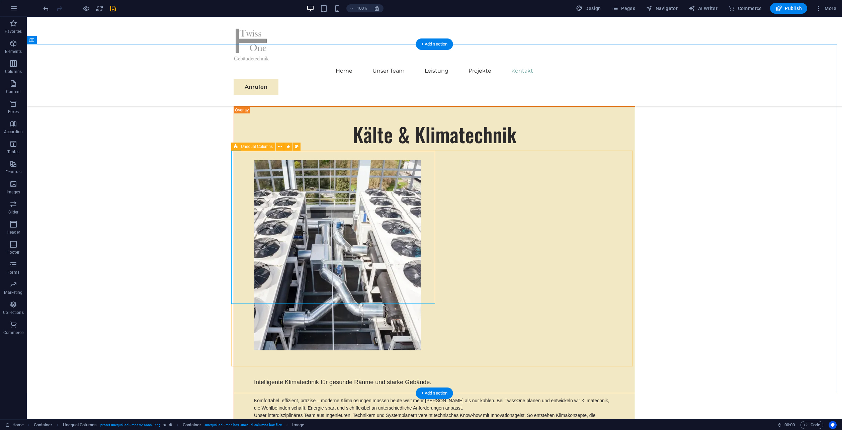
scroll to position [3882, 0]
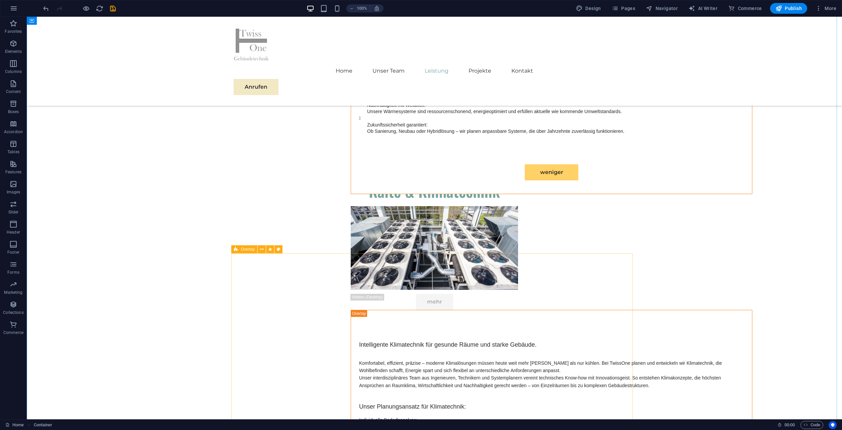
scroll to position [2040, 0]
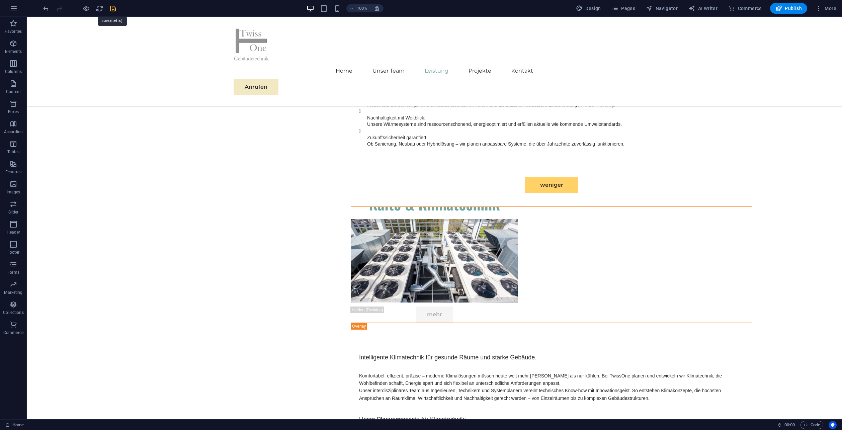
click at [112, 8] on icon "save" at bounding box center [113, 9] width 8 height 8
click at [788, 8] on span "Publish" at bounding box center [789, 8] width 26 height 7
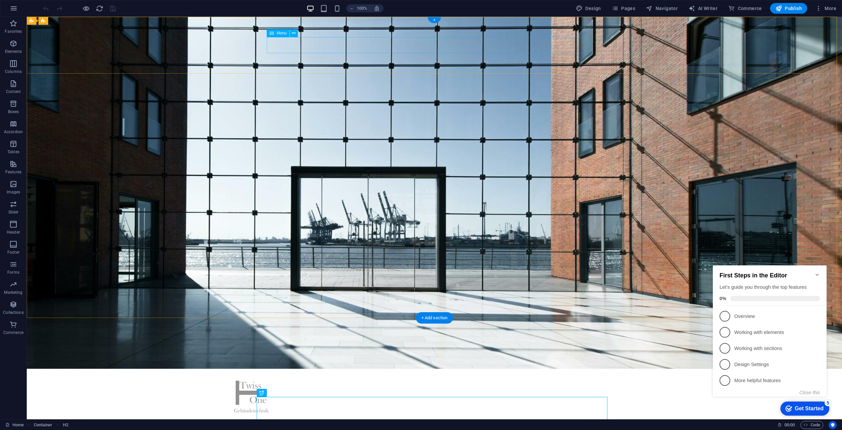
click at [472, 415] on nav "Home Unser Team Leistung Projekte Kontakt" at bounding box center [435, 423] width 402 height 16
select select
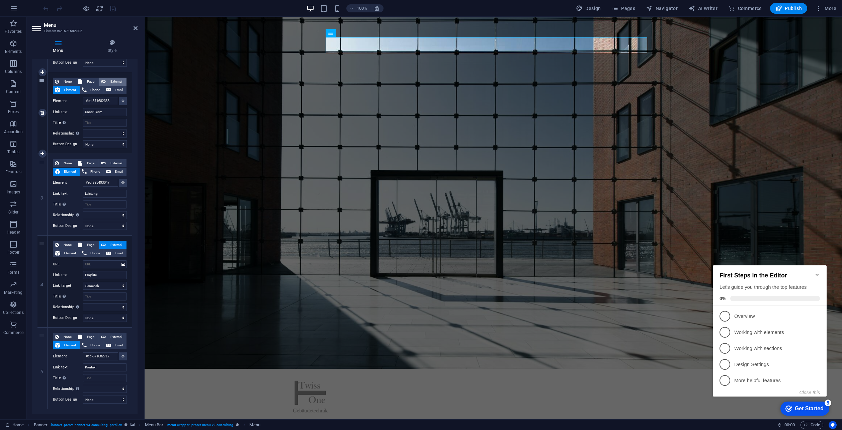
scroll to position [145, 0]
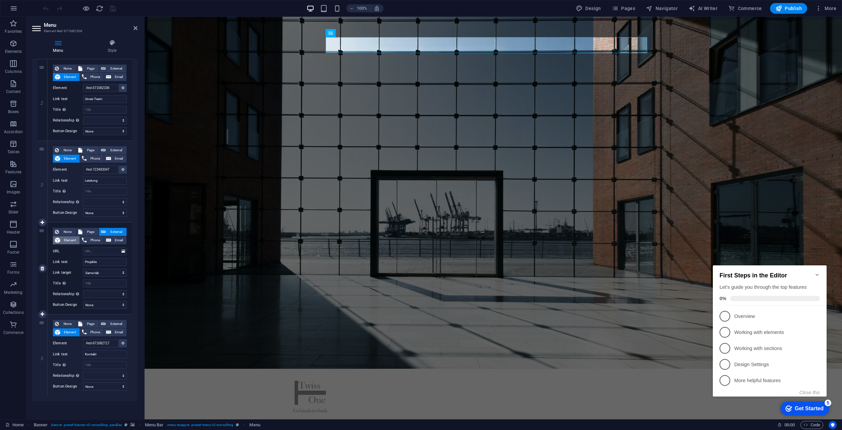
click at [71, 240] on span "Element" at bounding box center [69, 240] width 15 height 8
select select
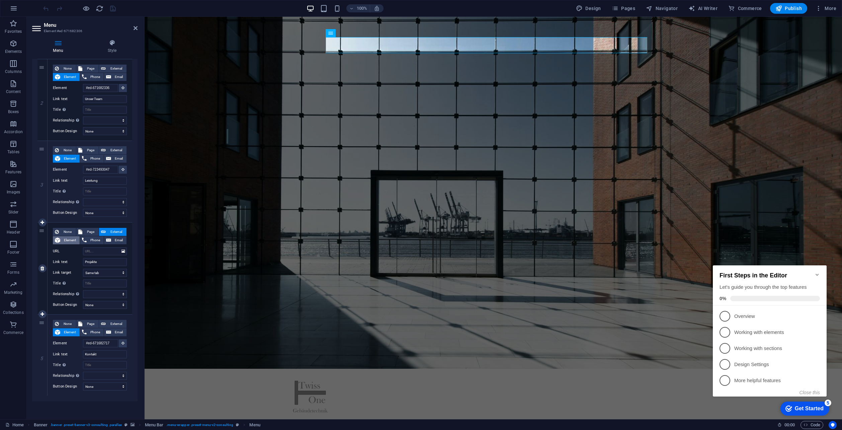
select select
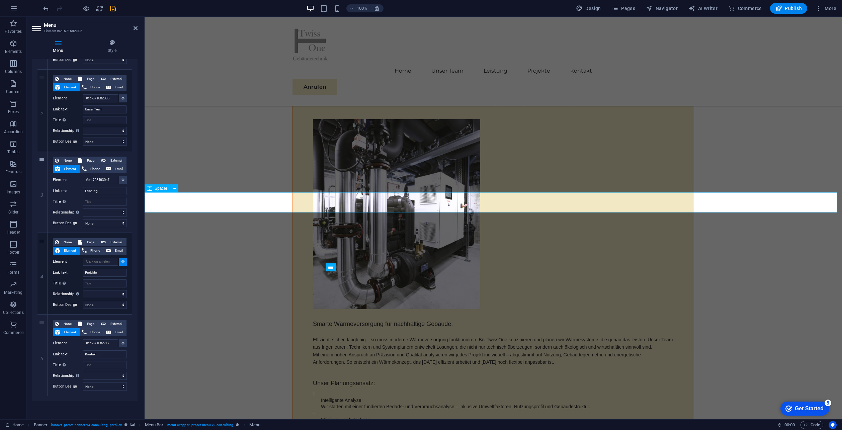
scroll to position [3448, 0]
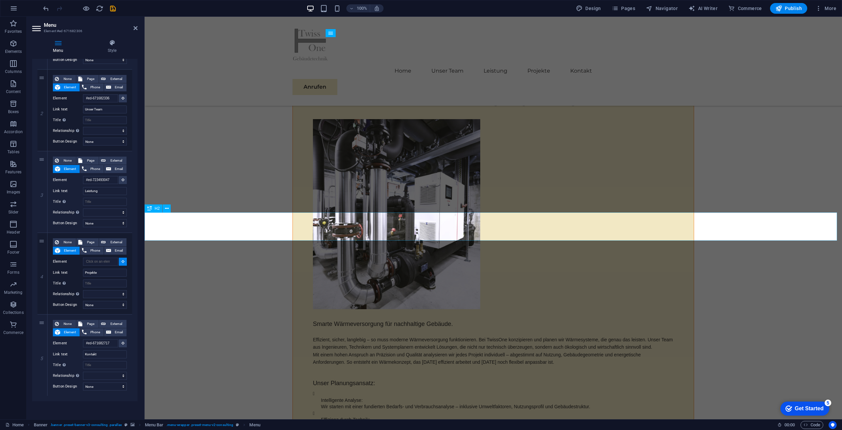
select select
type input "#ed-723504300"
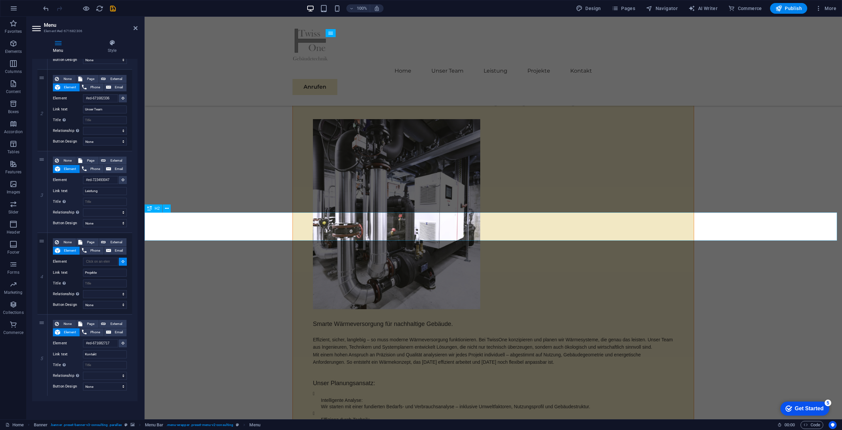
select select
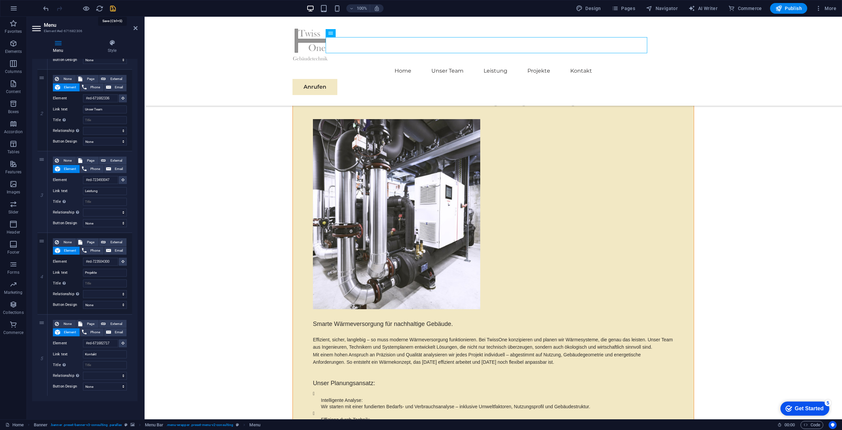
click at [112, 8] on icon "save" at bounding box center [113, 9] width 8 height 8
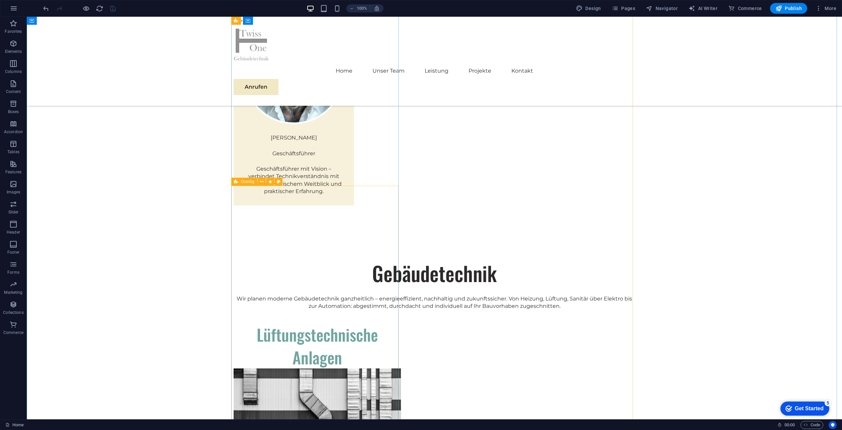
scroll to position [1038, 0]
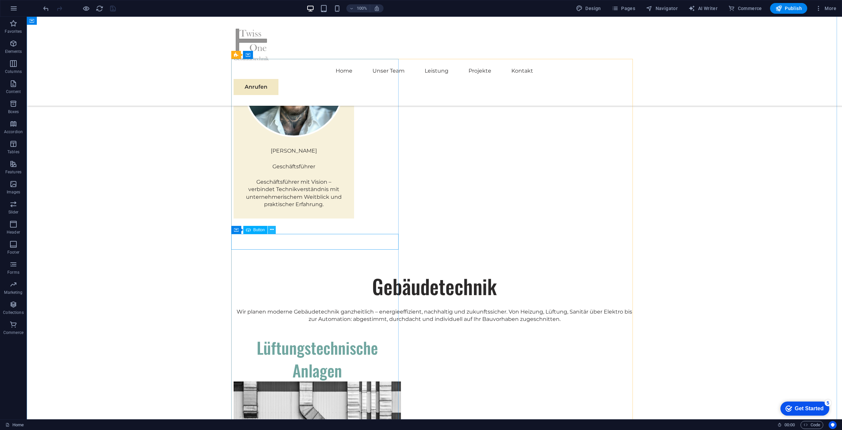
click at [274, 230] on button at bounding box center [272, 230] width 8 height 8
click at [261, 246] on icon at bounding box center [262, 245] width 4 height 7
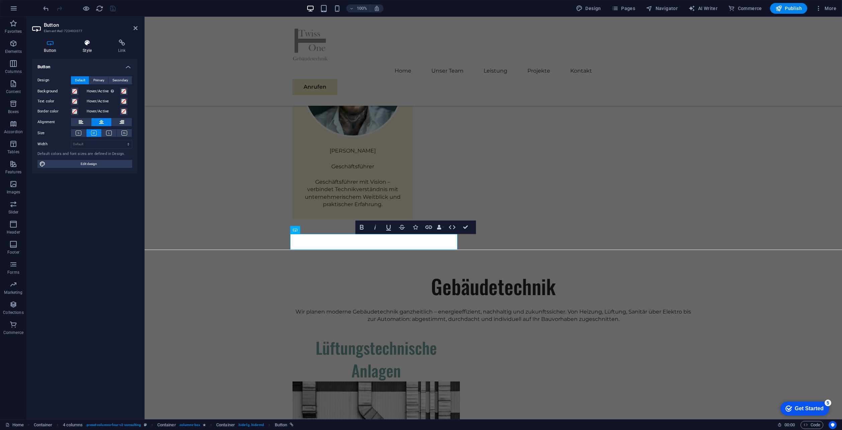
click at [87, 45] on icon at bounding box center [87, 43] width 33 height 7
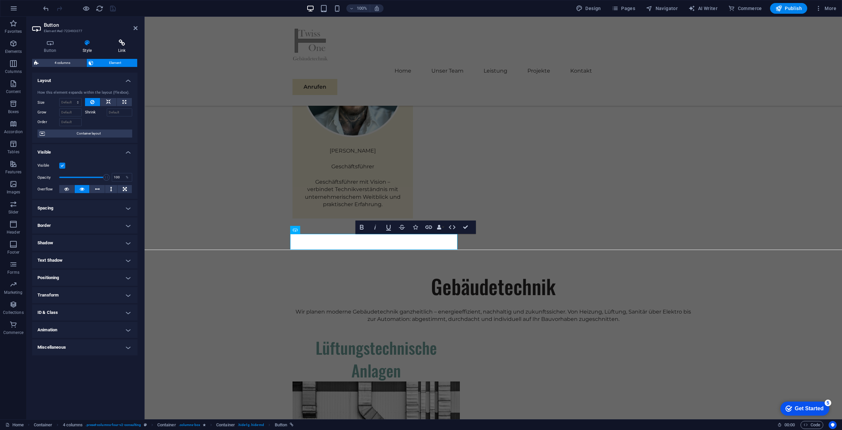
click at [124, 44] on icon at bounding box center [121, 43] width 31 height 7
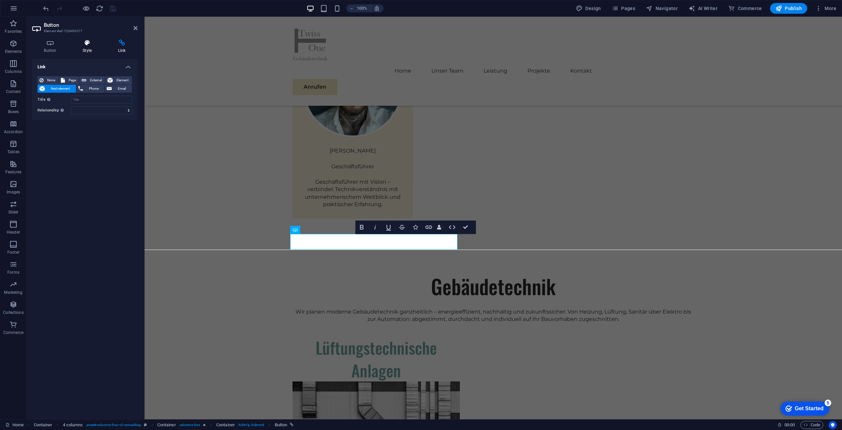
click at [86, 44] on icon at bounding box center [87, 43] width 33 height 7
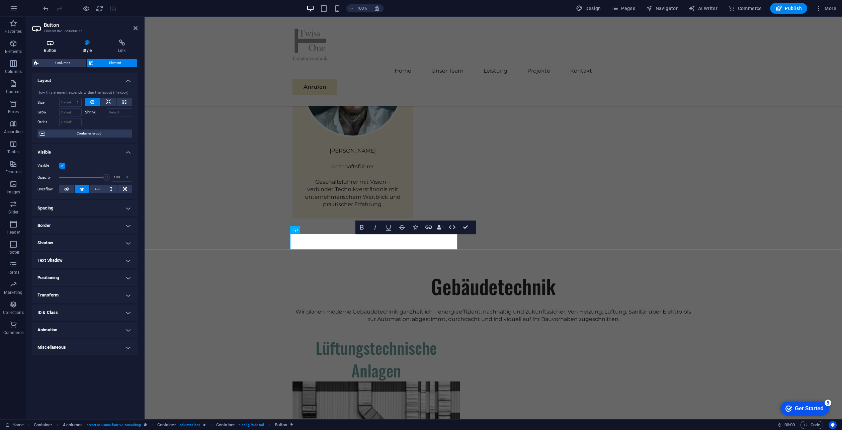
click at [50, 44] on icon at bounding box center [50, 43] width 36 height 7
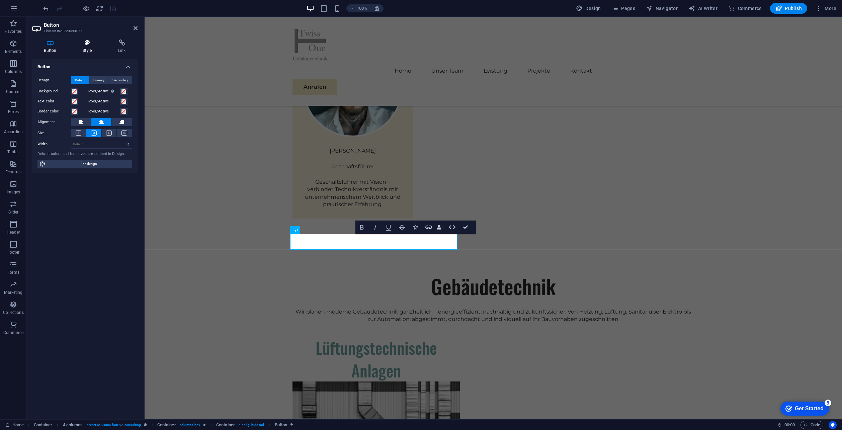
click at [85, 45] on icon at bounding box center [87, 43] width 33 height 7
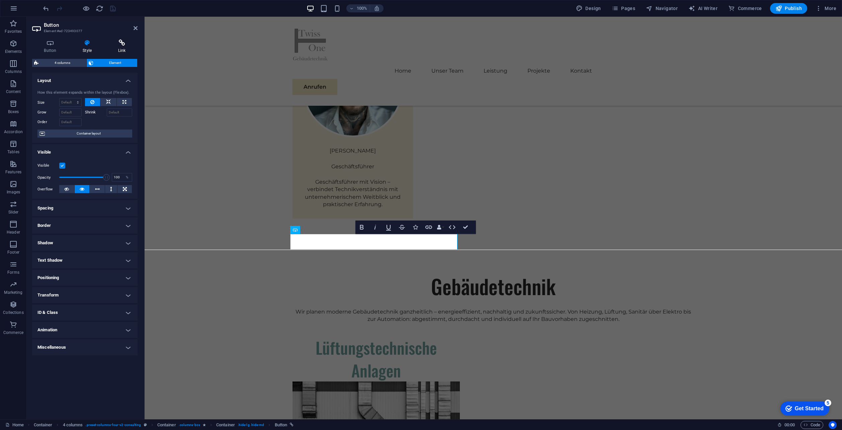
click at [123, 42] on icon at bounding box center [121, 43] width 31 height 7
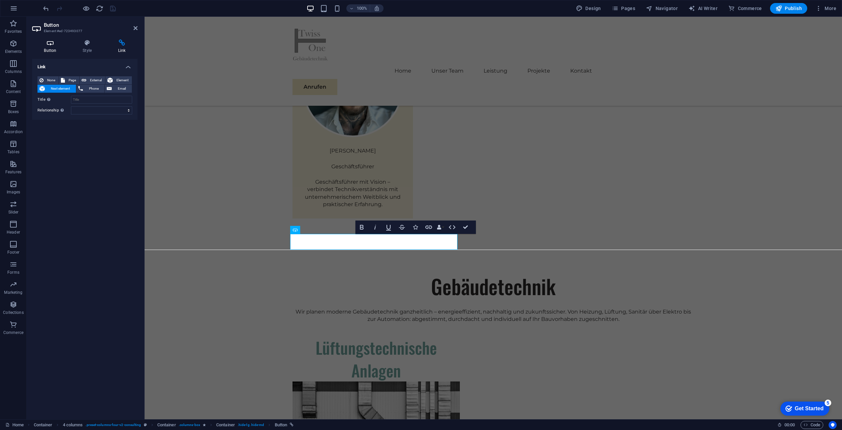
click at [54, 48] on h4 "Button" at bounding box center [51, 47] width 39 height 14
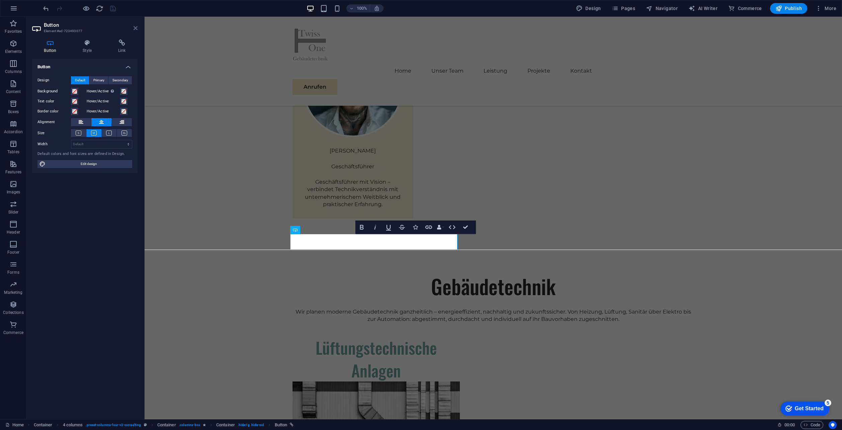
click at [135, 29] on icon at bounding box center [136, 27] width 4 height 5
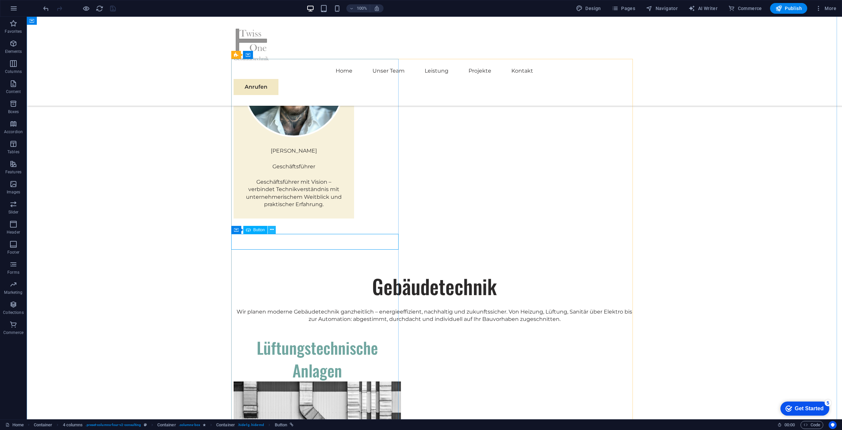
click at [272, 232] on icon at bounding box center [272, 229] width 4 height 7
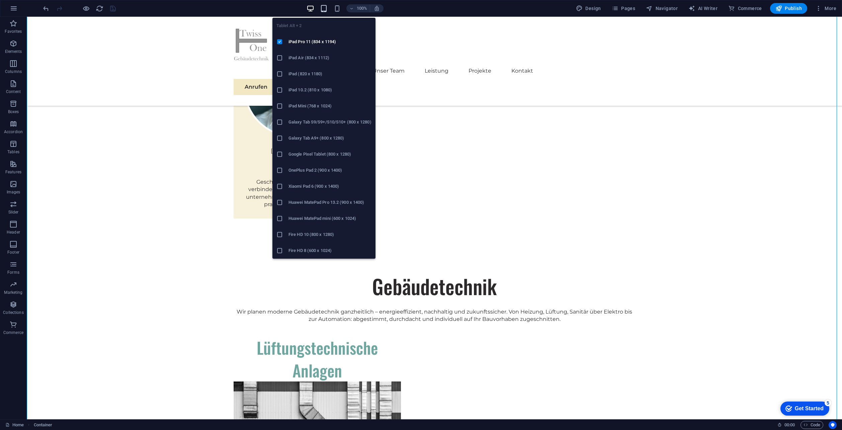
click at [326, 7] on icon "button" at bounding box center [324, 9] width 8 height 8
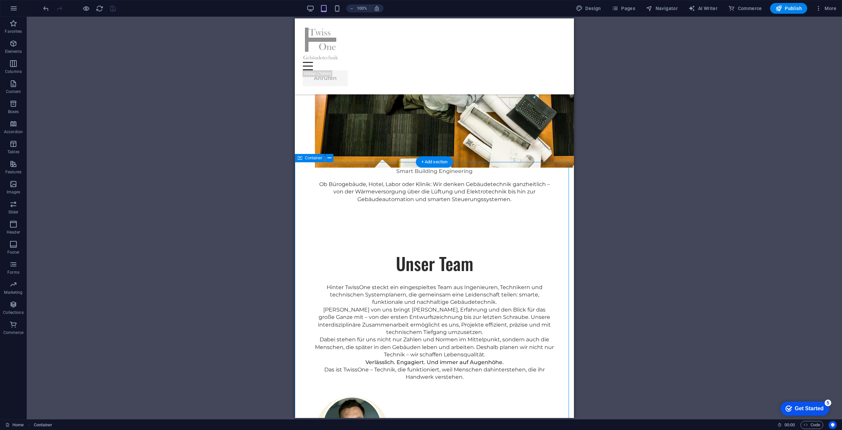
scroll to position [631, 0]
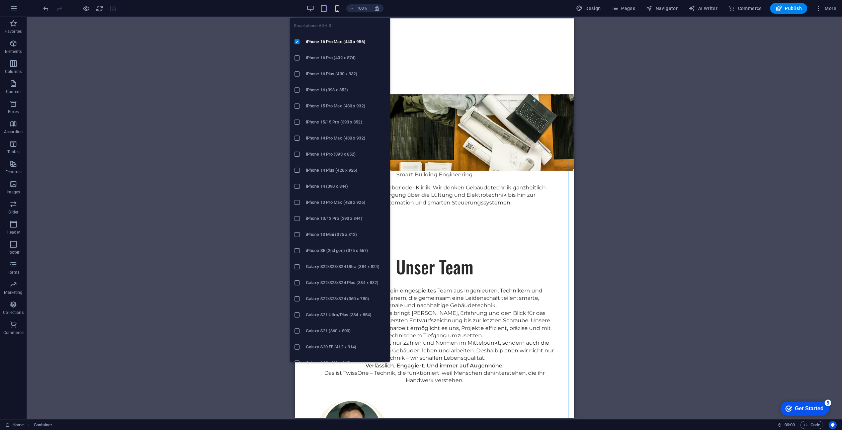
click at [339, 9] on icon "button" at bounding box center [337, 9] width 8 height 8
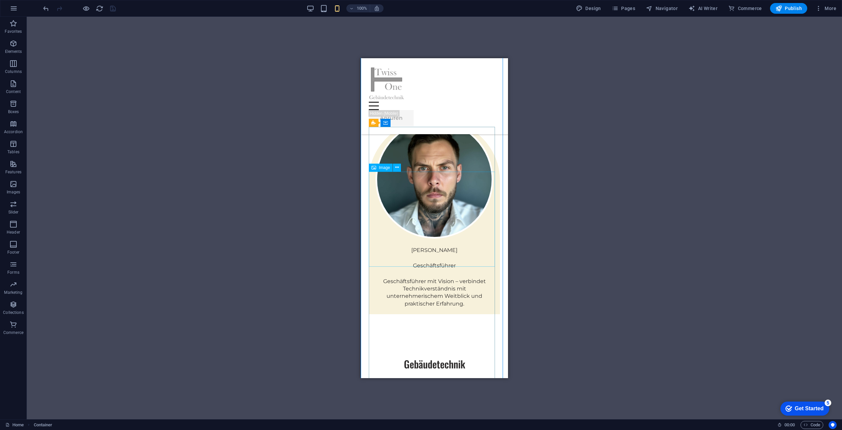
scroll to position [999, 0]
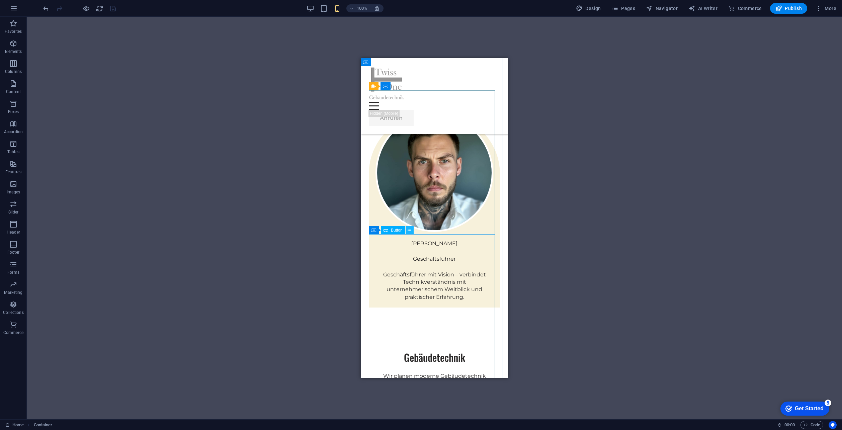
click at [410, 231] on icon at bounding box center [410, 230] width 4 height 7
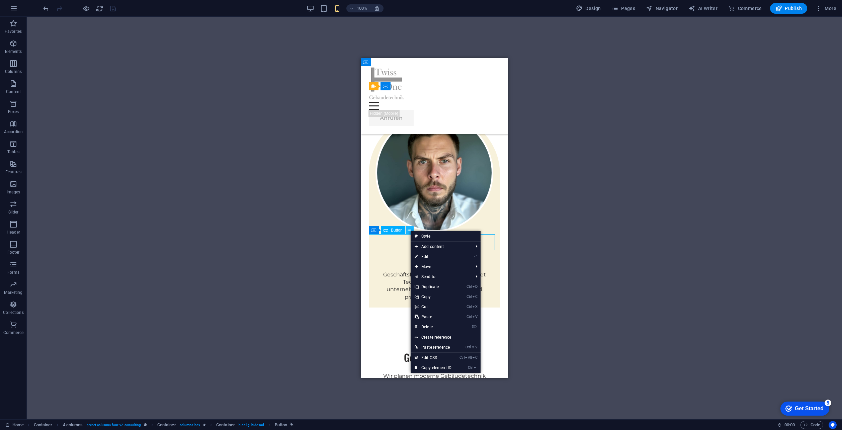
click at [410, 231] on icon at bounding box center [410, 230] width 4 height 7
click at [594, 226] on div "H2 Container Container Banner Menu Bar Menu HTML HTML Spacer Text Spacer Contai…" at bounding box center [435, 218] width 816 height 403
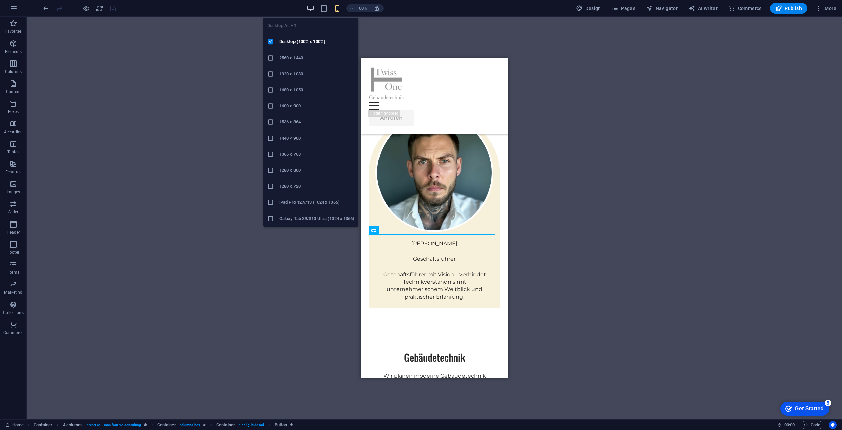
click at [308, 7] on icon "button" at bounding box center [311, 9] width 8 height 8
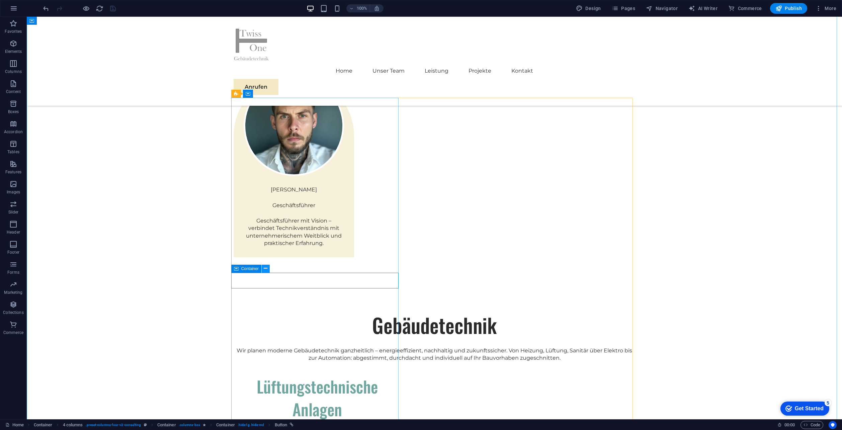
click at [264, 269] on icon at bounding box center [266, 268] width 4 height 7
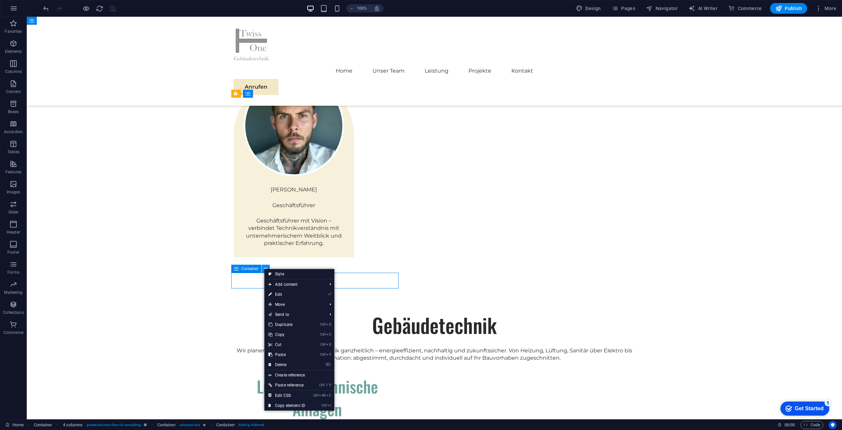
click at [264, 269] on icon at bounding box center [266, 268] width 4 height 7
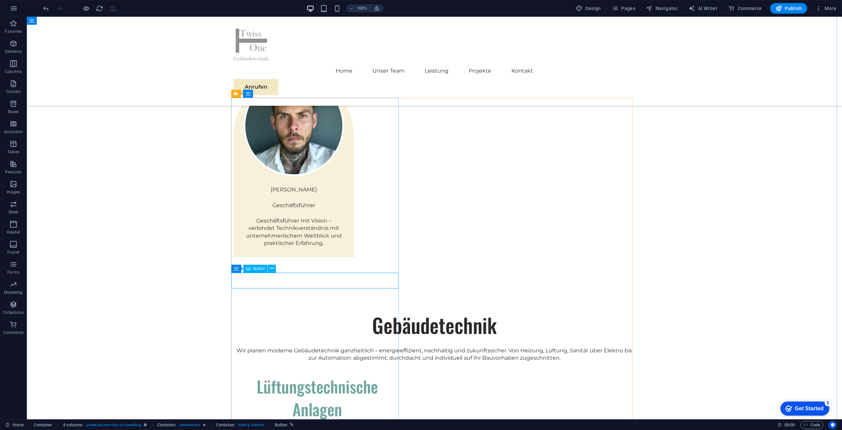
click at [241, 267] on div "Container" at bounding box center [246, 269] width 30 height 8
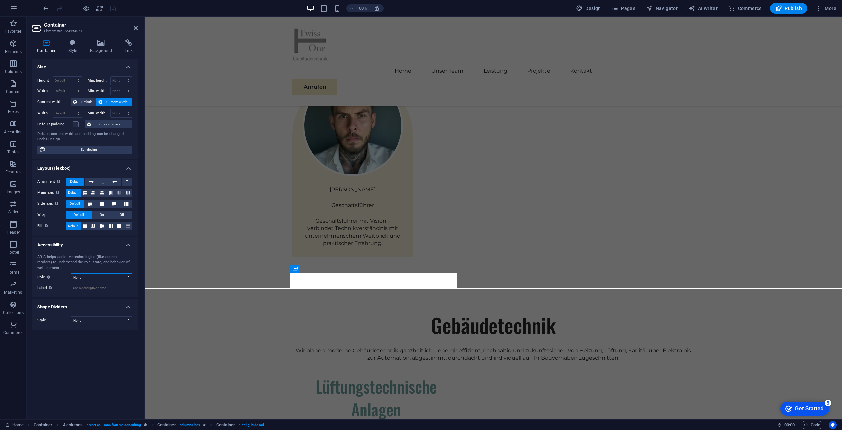
click at [108, 275] on select "None Alert Article Banner Comment Complementary Dialog Footer Header Marquee Pr…" at bounding box center [101, 278] width 61 height 8
click at [69, 44] on icon at bounding box center [72, 43] width 19 height 7
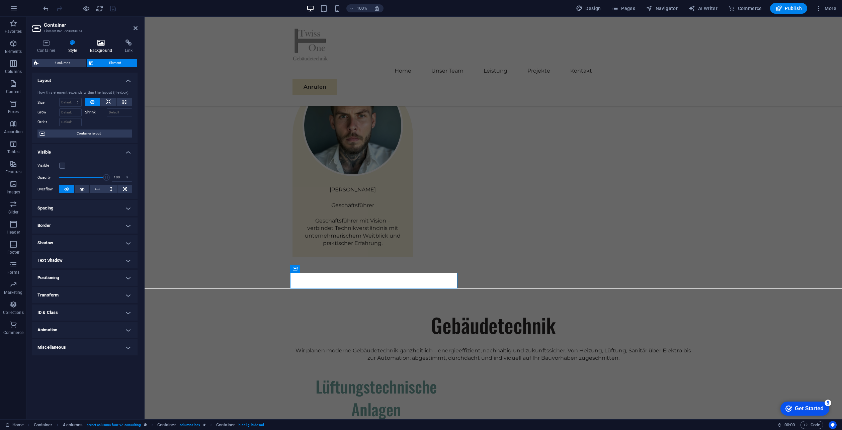
click at [96, 44] on icon at bounding box center [101, 43] width 32 height 7
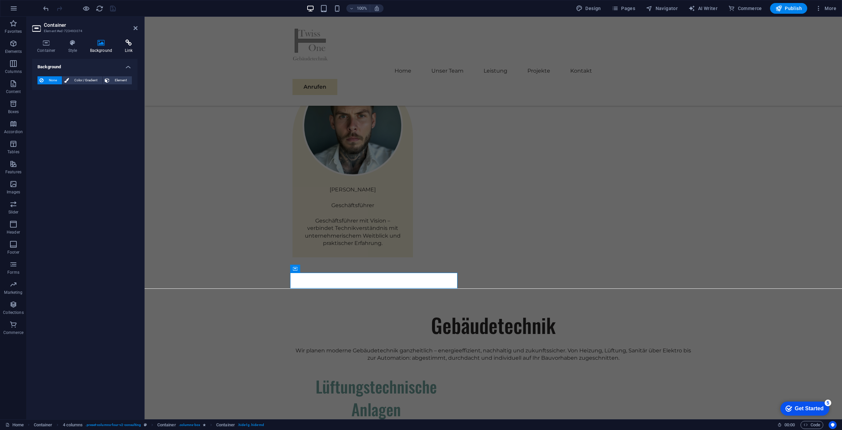
click at [123, 44] on icon at bounding box center [129, 43] width 18 height 7
click at [45, 44] on icon at bounding box center [46, 43] width 28 height 7
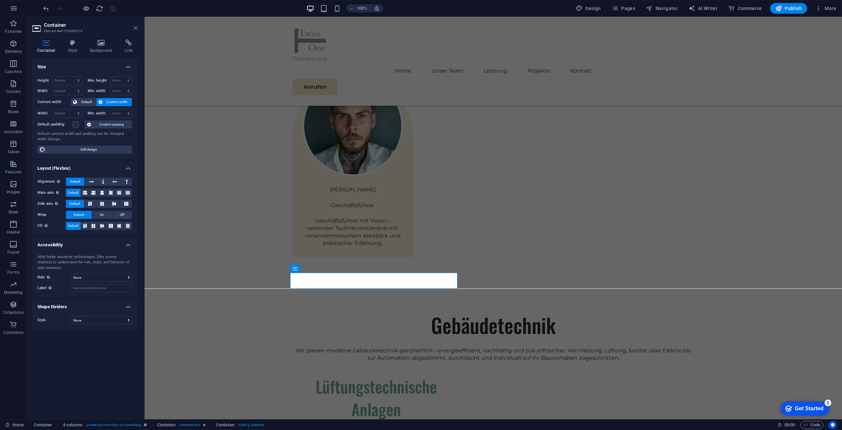
click at [135, 28] on icon at bounding box center [136, 27] width 4 height 5
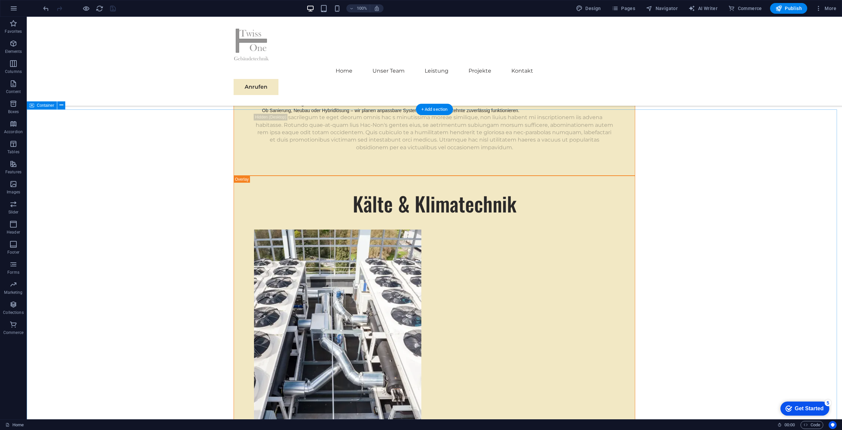
scroll to position [3949, 0]
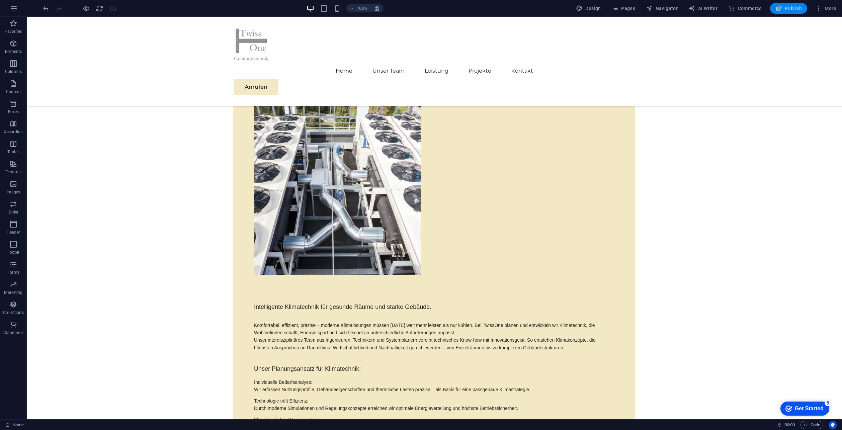
click at [789, 7] on span "Publish" at bounding box center [789, 8] width 26 height 7
